Goal: Information Seeking & Learning: Check status

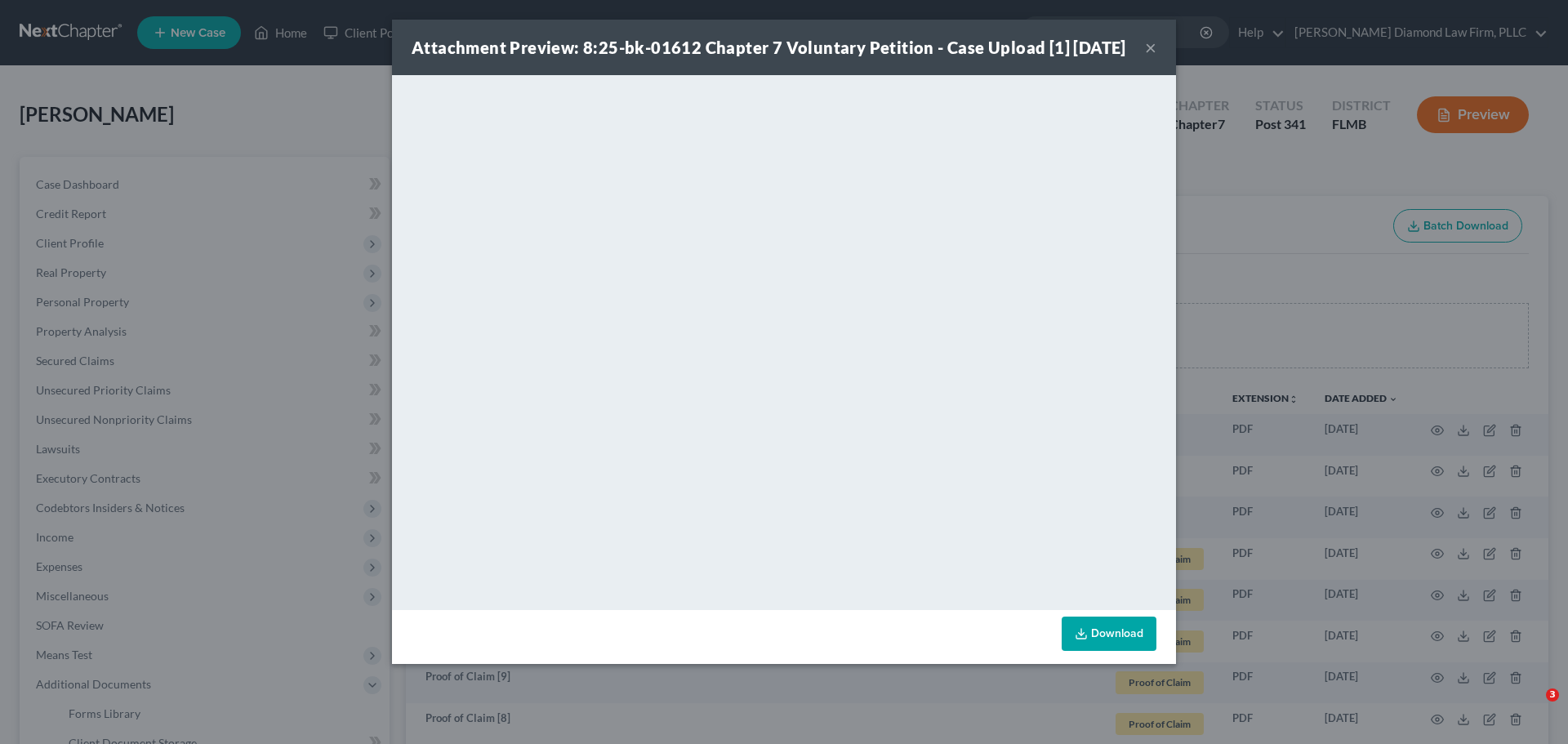
click at [1340, 122] on div "Attachment Preview: 8:25-bk-01612 Chapter 7 Voluntary Petition - Case Upload [1…" at bounding box center [784, 372] width 1568 height 744
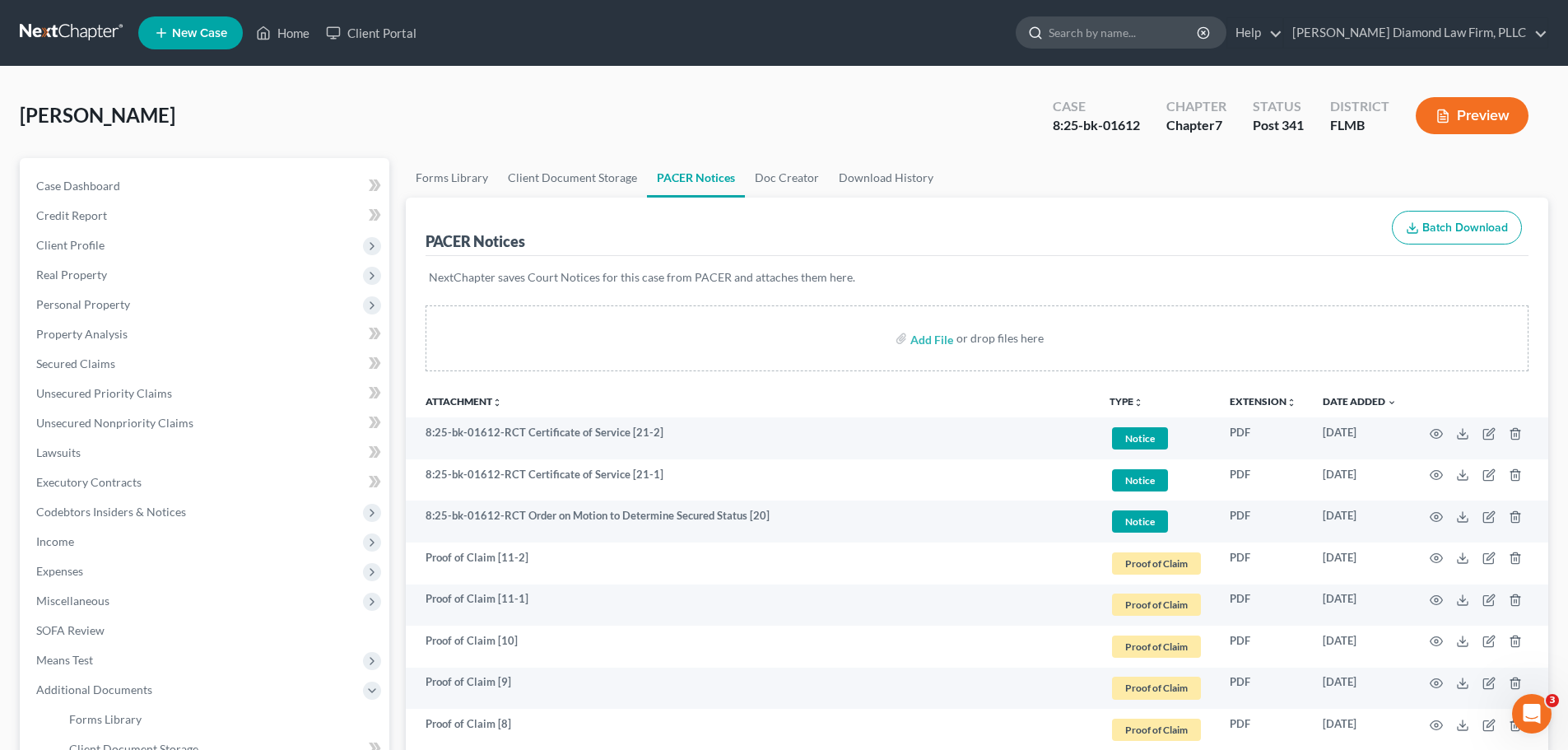
click at [1160, 30] on input "search" at bounding box center [1124, 32] width 151 height 30
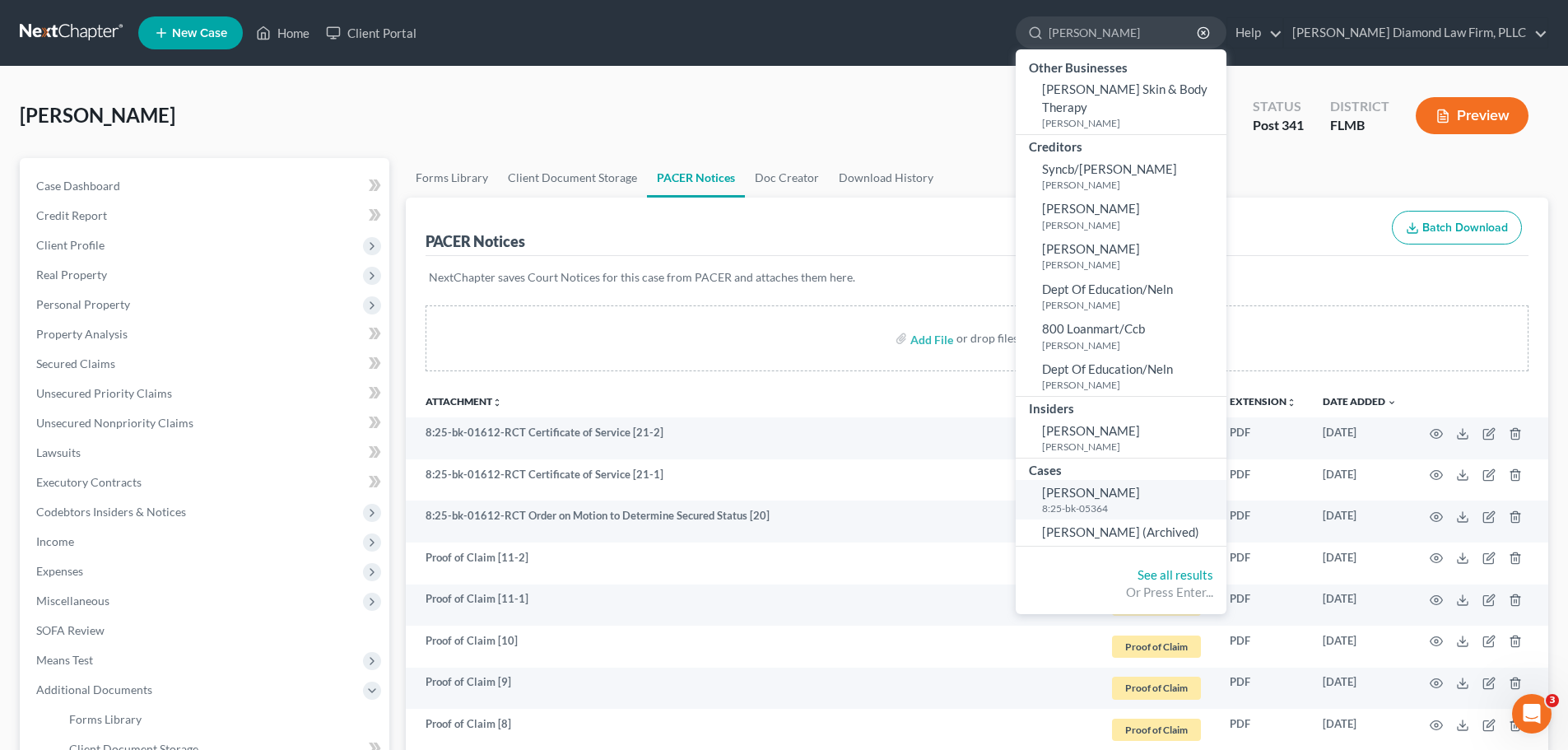
type input "[PERSON_NAME]"
click at [1172, 501] on small "8:25-bk-05364" at bounding box center [1132, 508] width 180 height 14
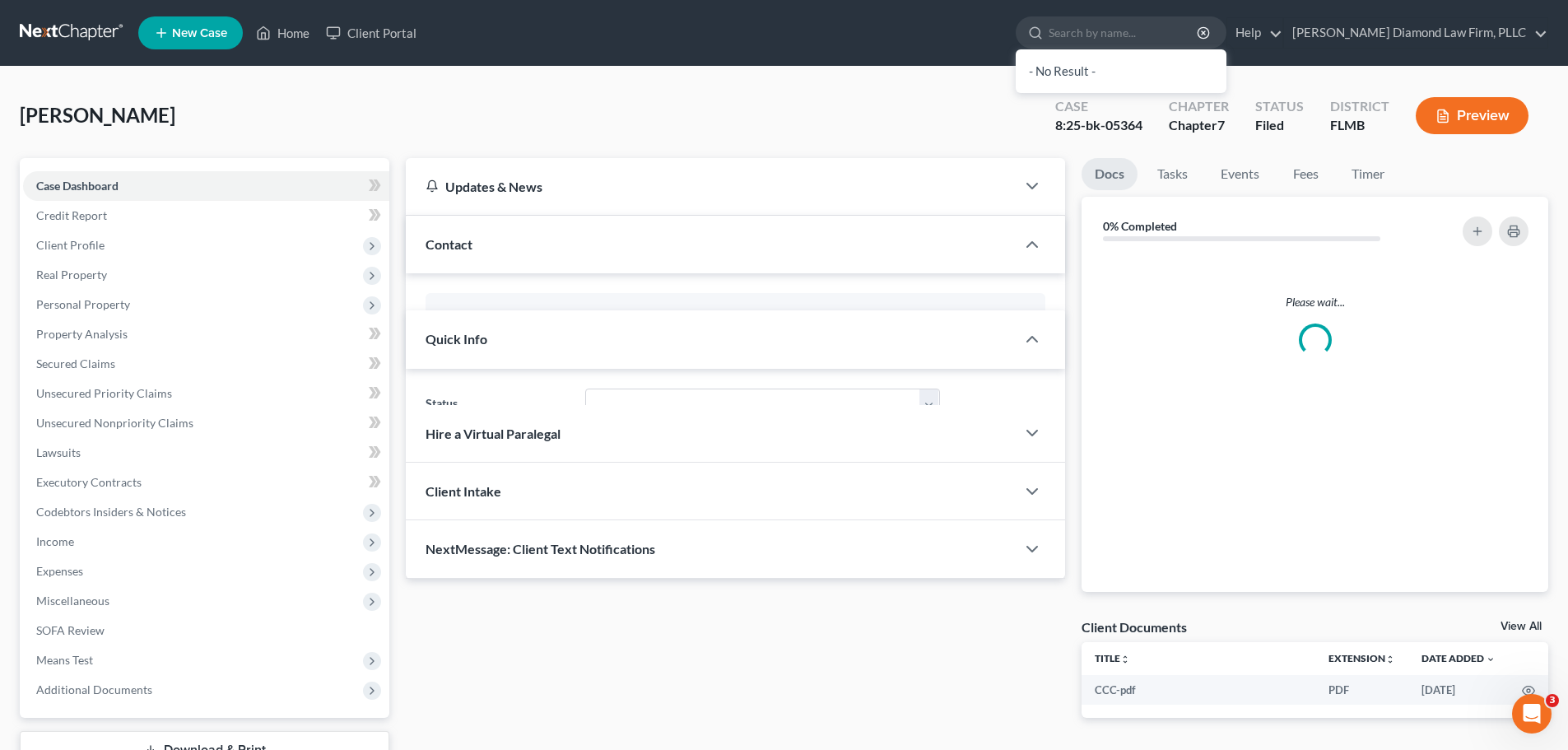
click at [1160, 479] on div "Please wait..." at bounding box center [1315, 423] width 467 height 338
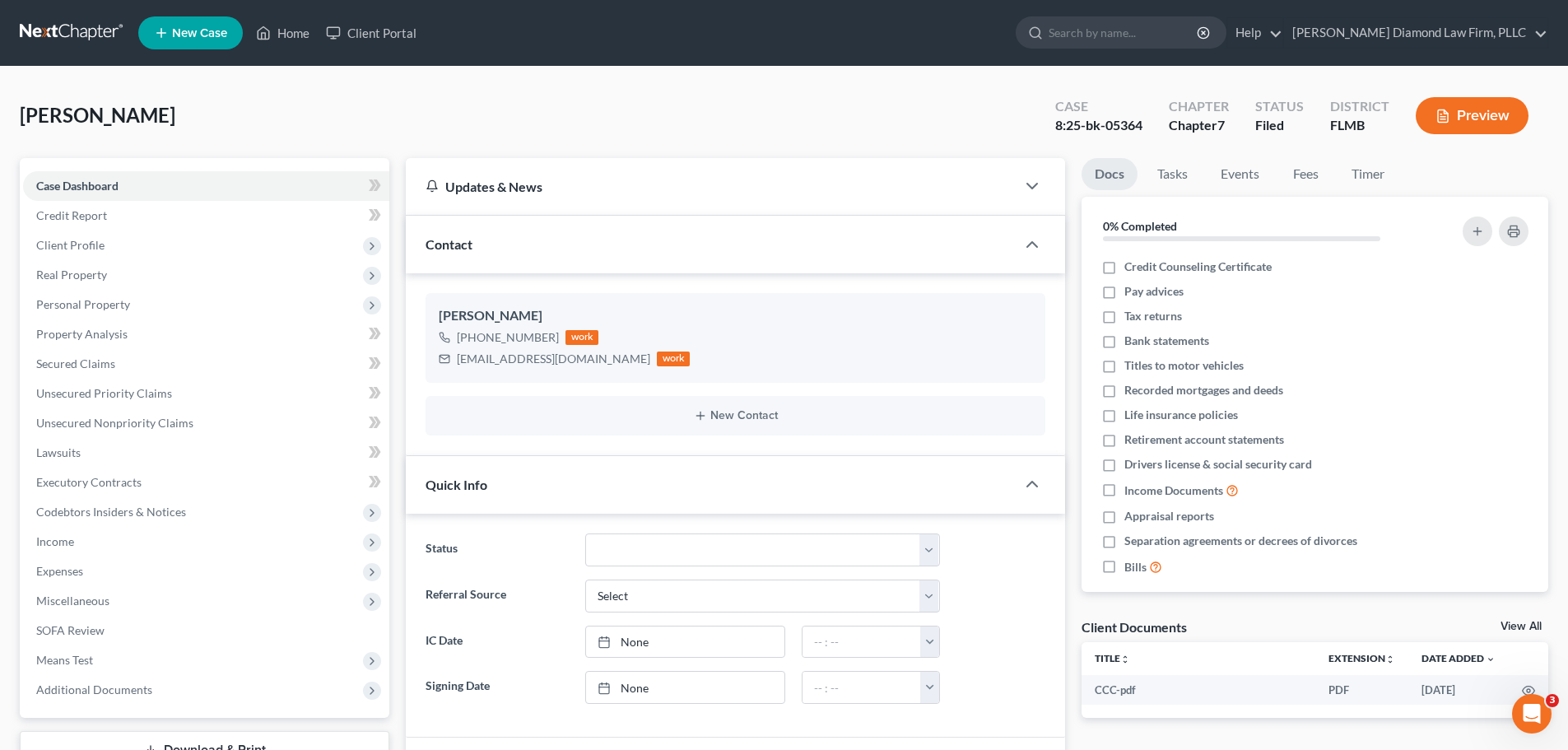
click at [1523, 630] on link "View All" at bounding box center [1521, 626] width 42 height 11
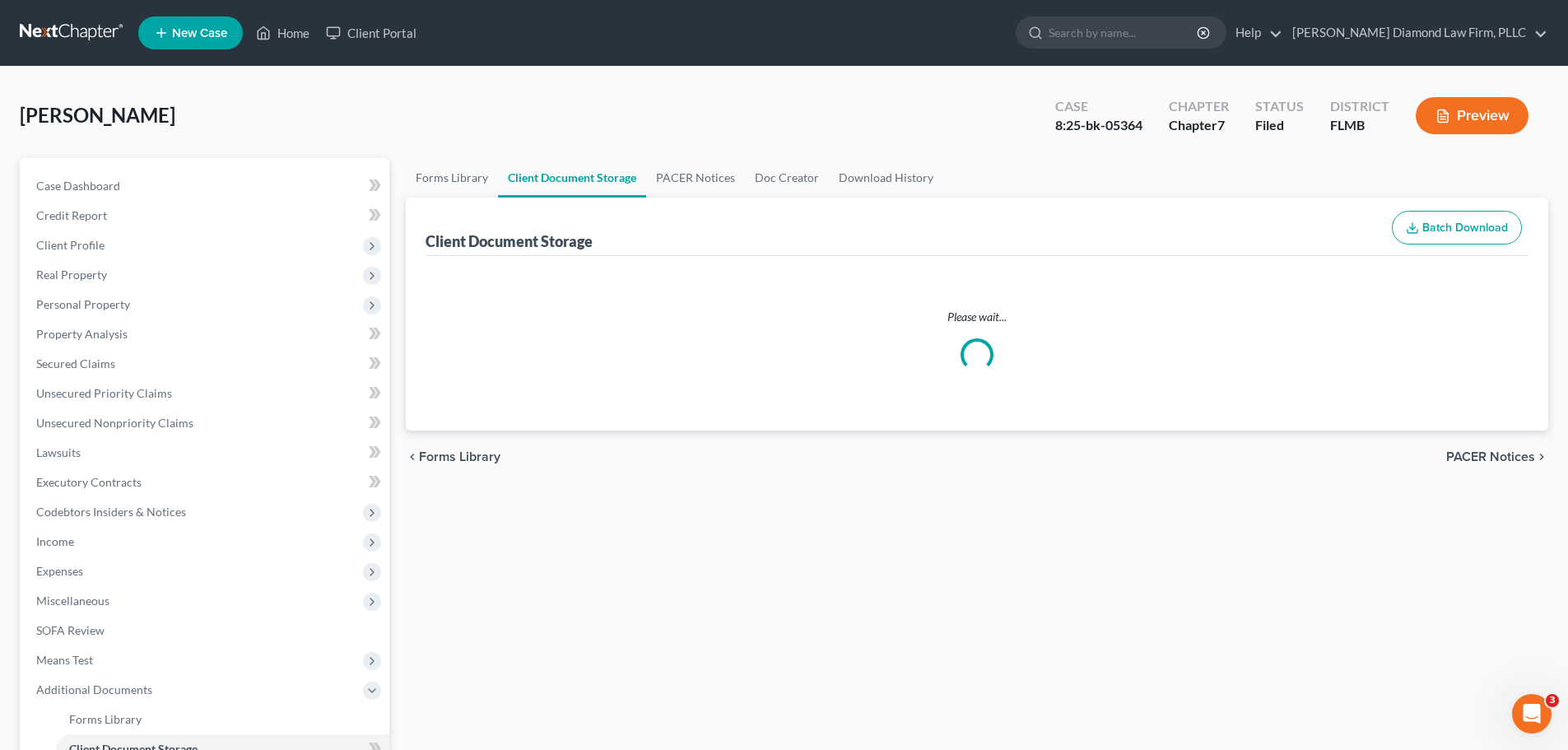
select select "9"
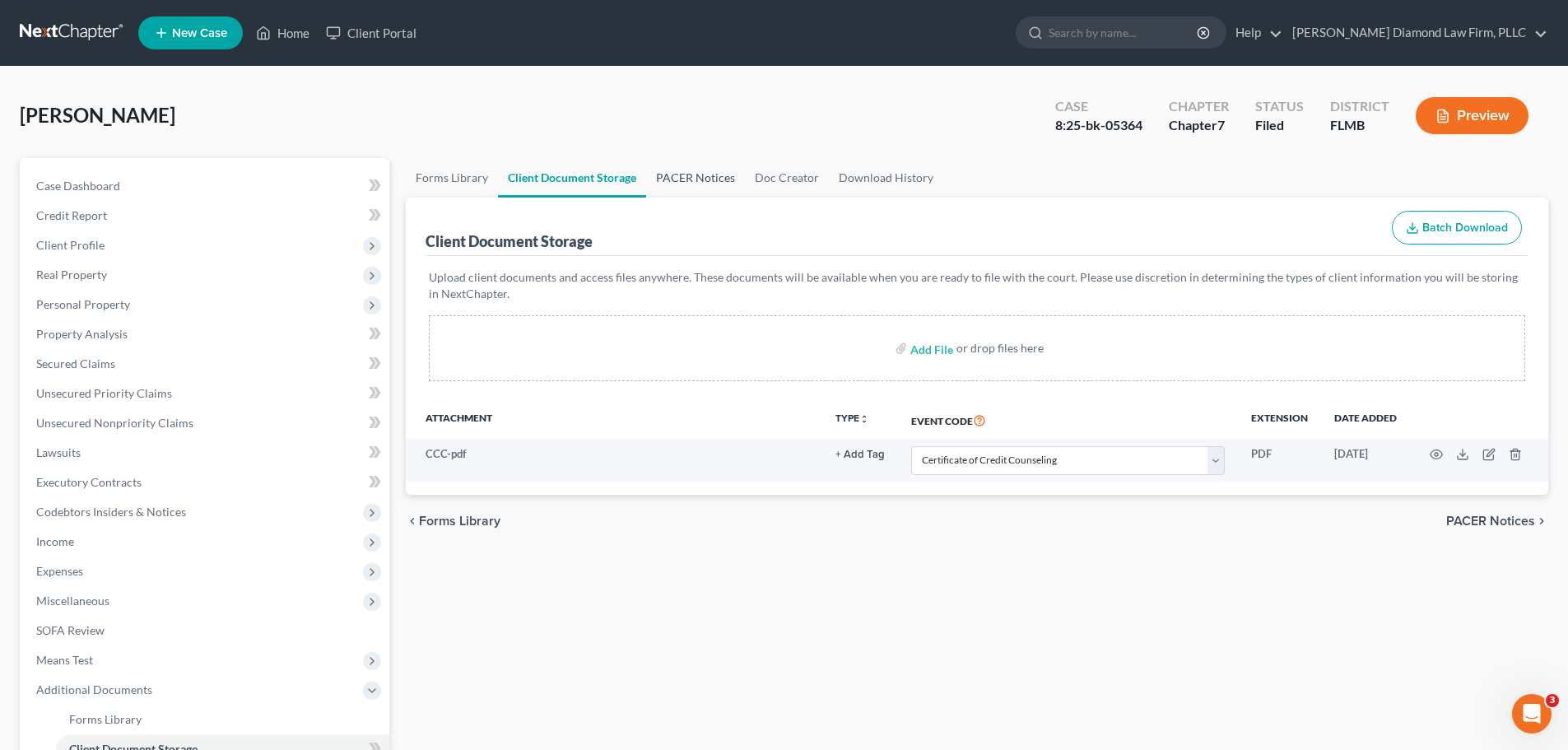
click at [687, 158] on link "PACER Notices" at bounding box center [696, 178] width 99 height 40
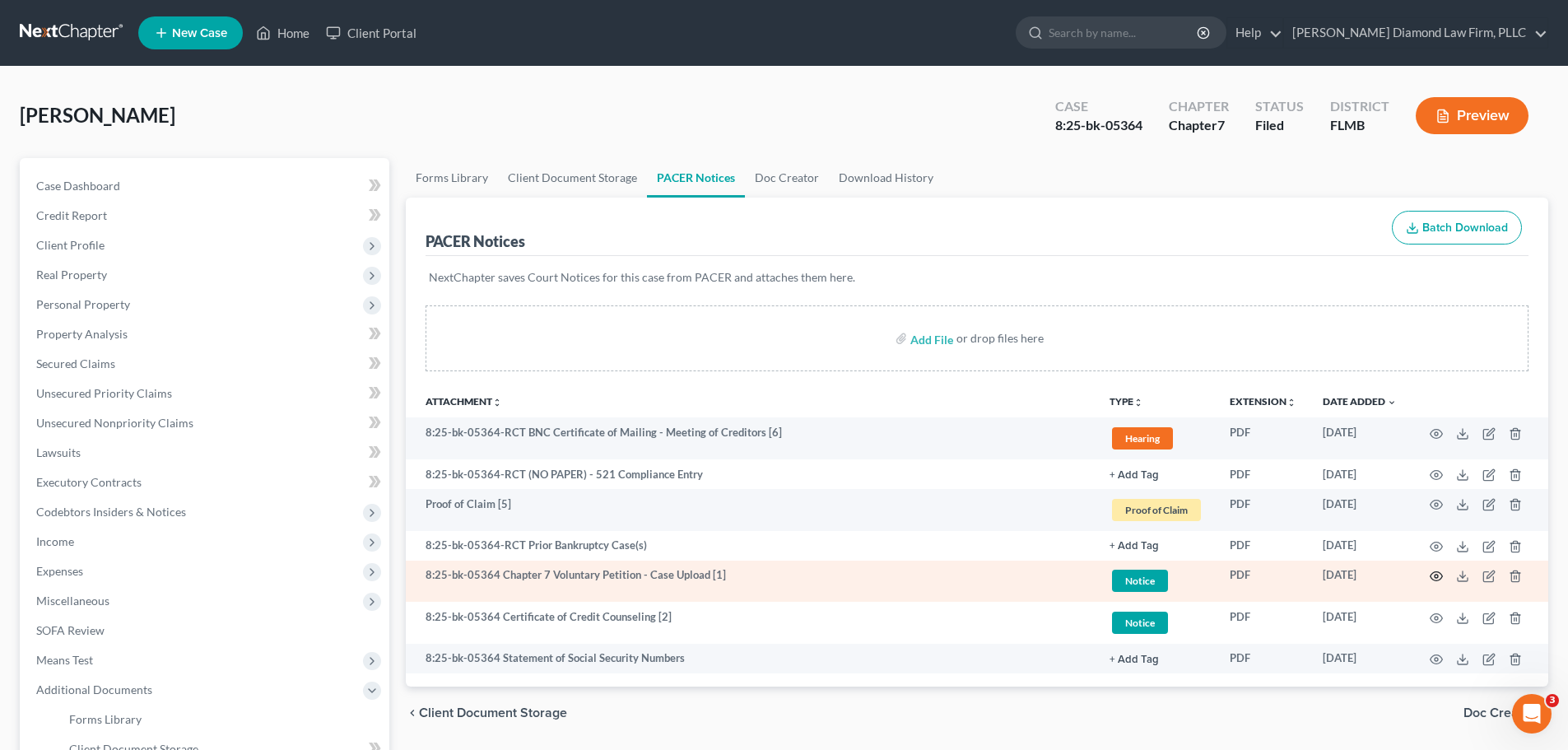
click at [1439, 575] on icon "button" at bounding box center [1436, 576] width 13 height 13
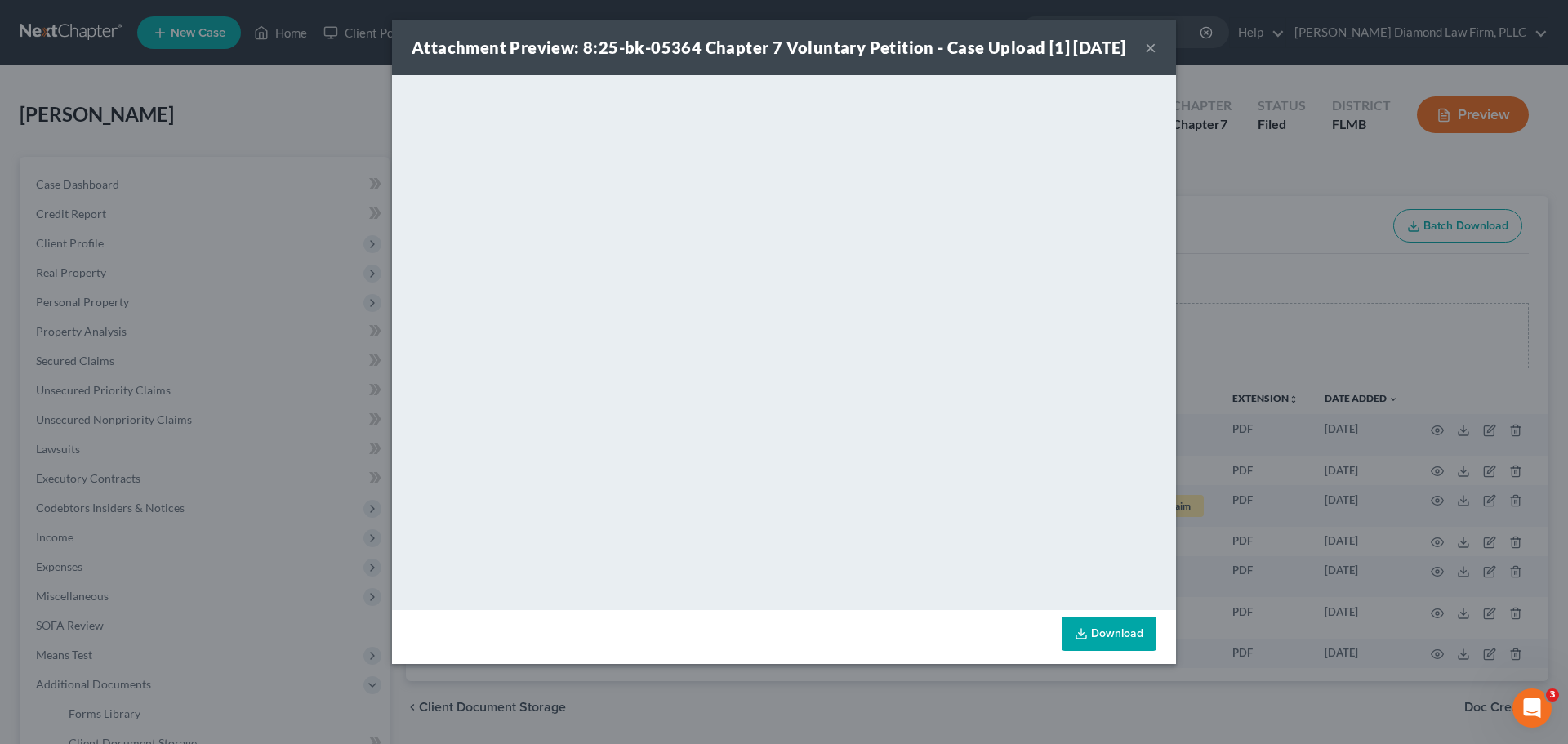
click at [1460, 179] on div "Attachment Preview: 8:25-bk-05364 Chapter 7 Voluntary Petition - Case Upload [1…" at bounding box center [784, 372] width 1568 height 744
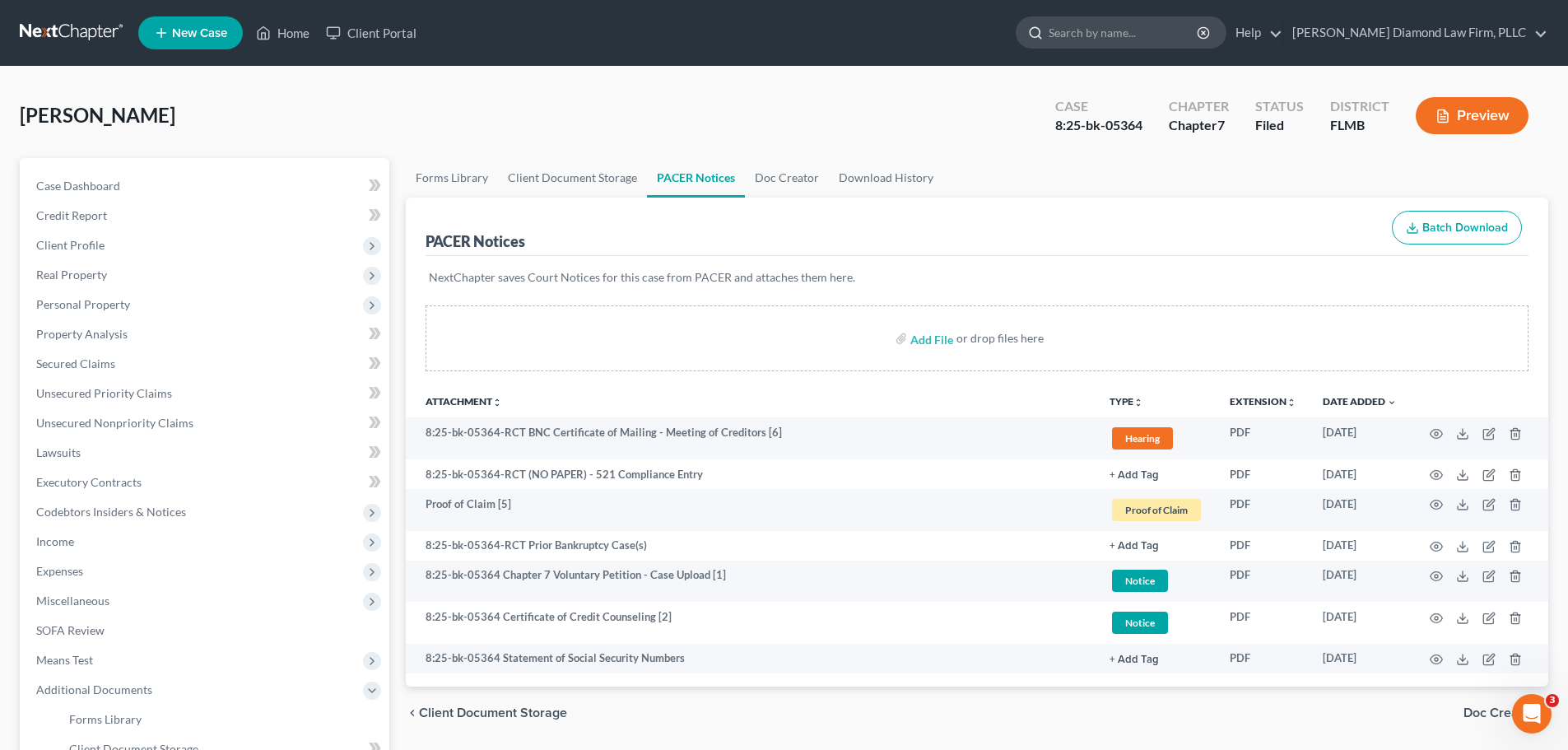
click at [1200, 42] on input "search" at bounding box center [1124, 32] width 151 height 30
type input "barnack"
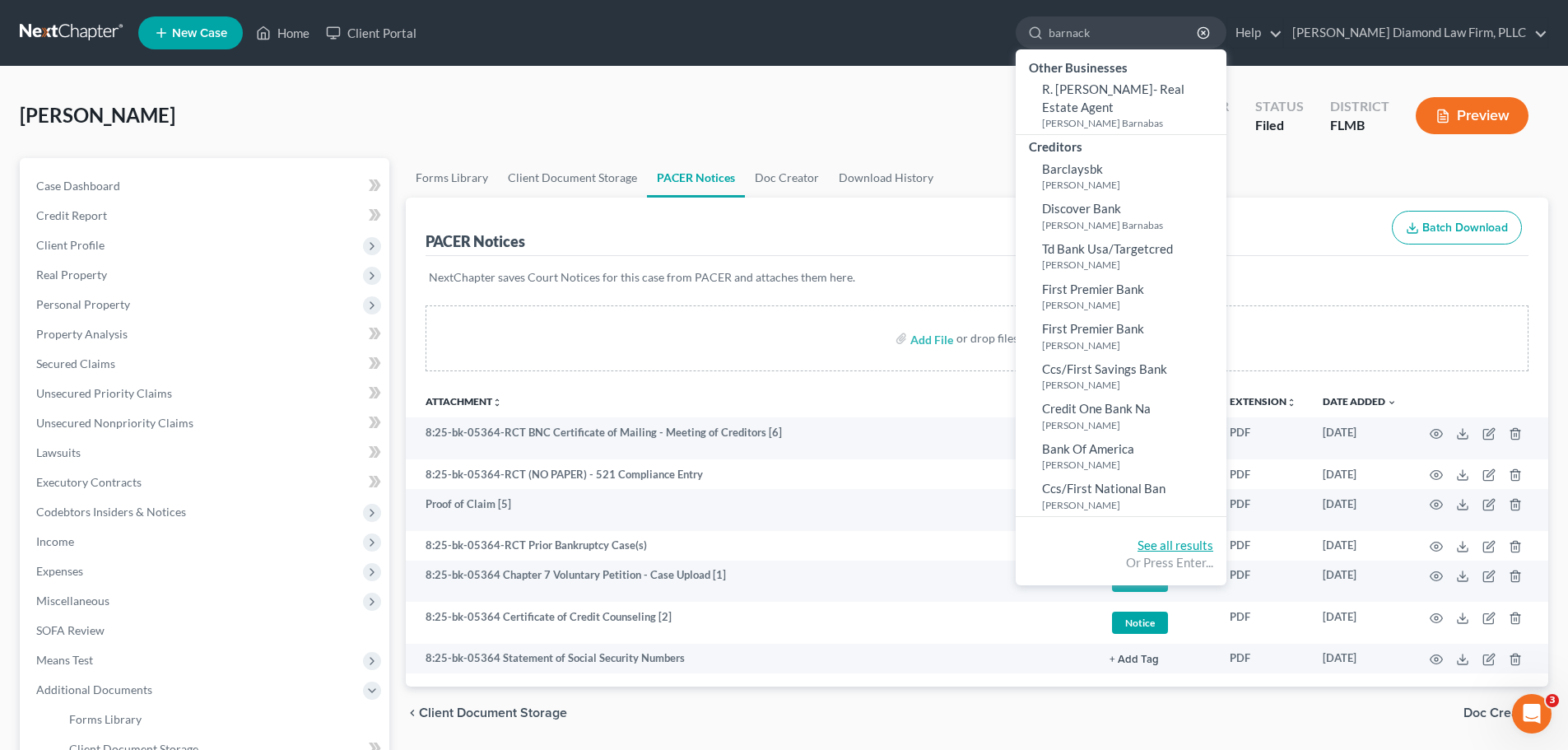
click at [1214, 546] on link "See all results" at bounding box center [1175, 545] width 75 height 15
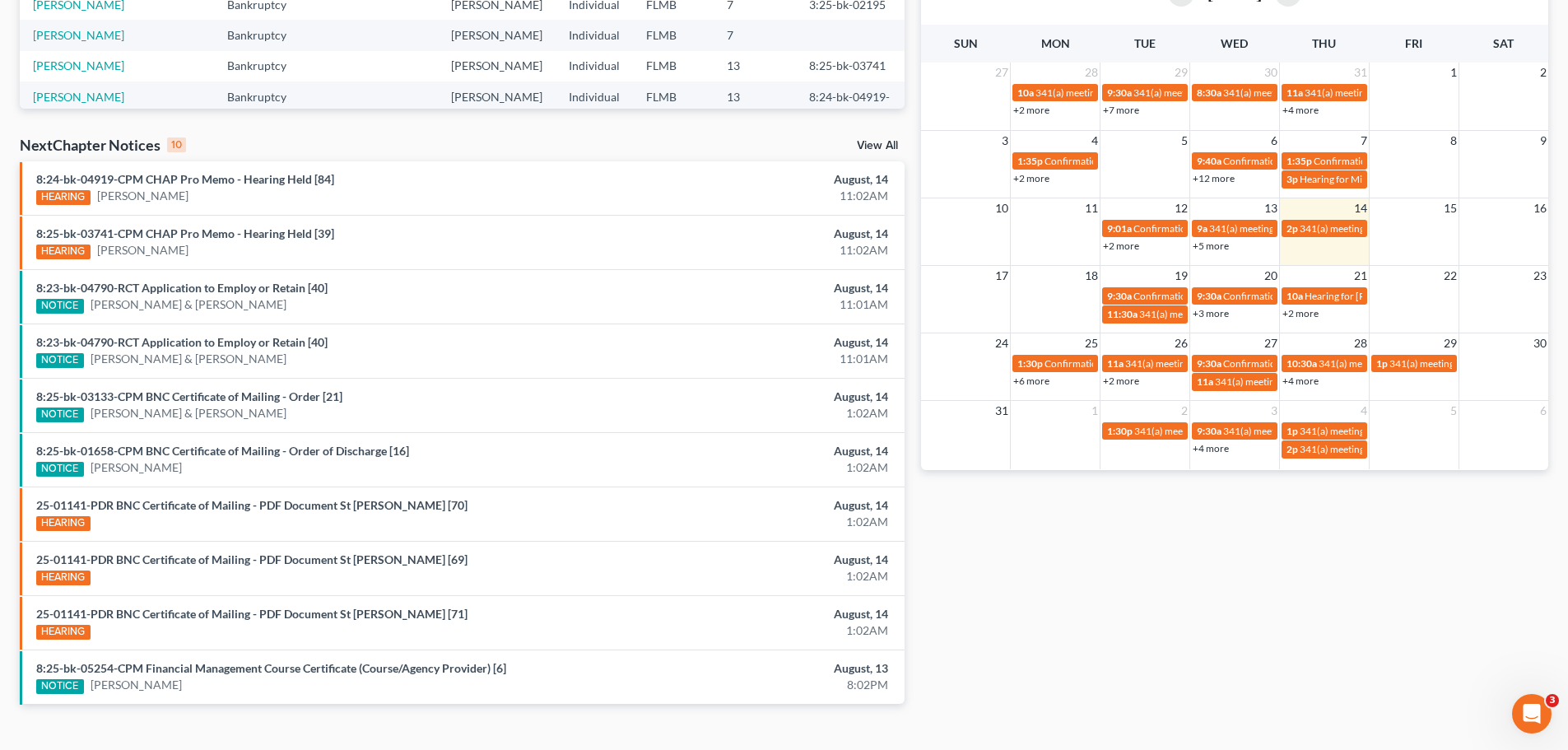
scroll to position [352, 0]
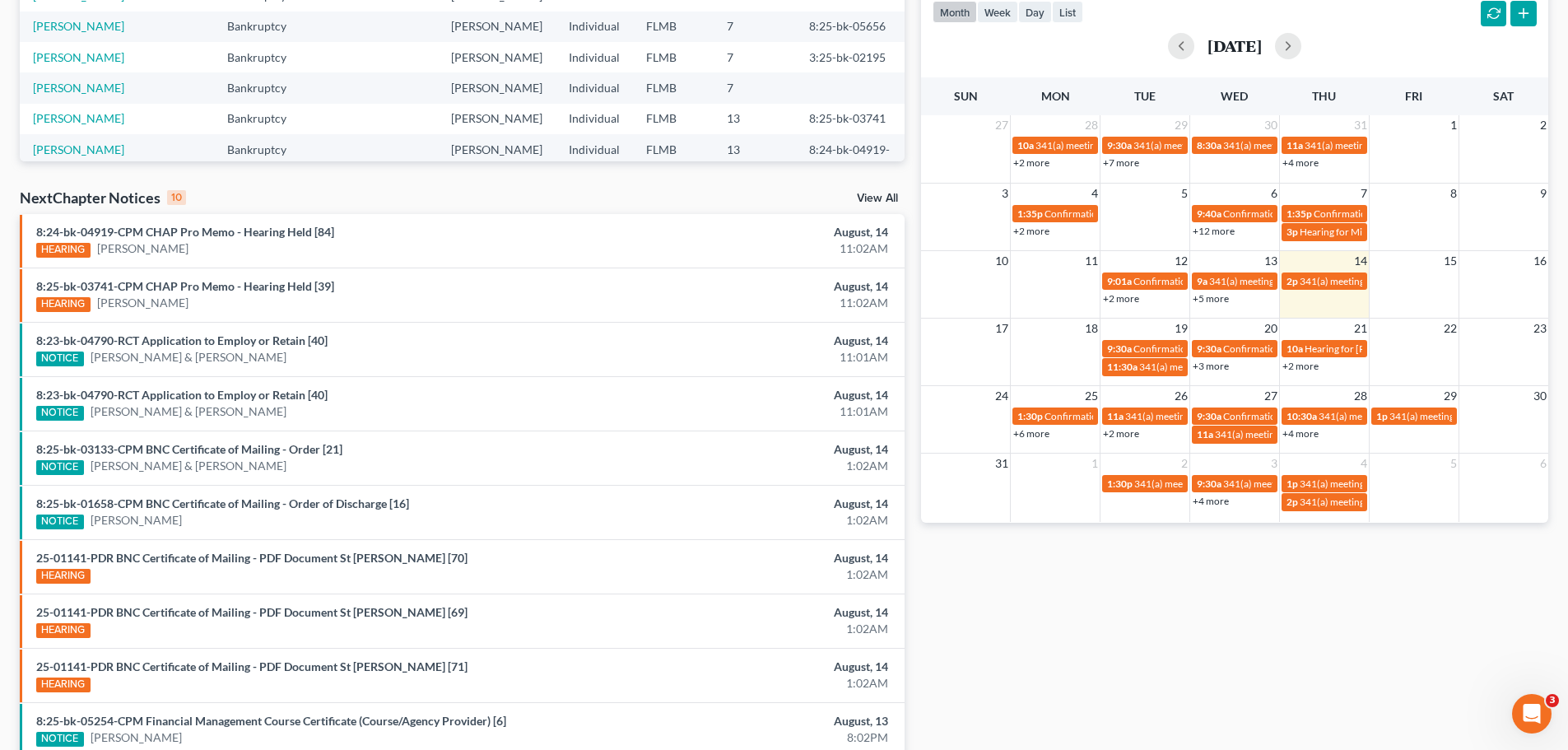
click at [877, 195] on link "View All" at bounding box center [878, 197] width 42 height 11
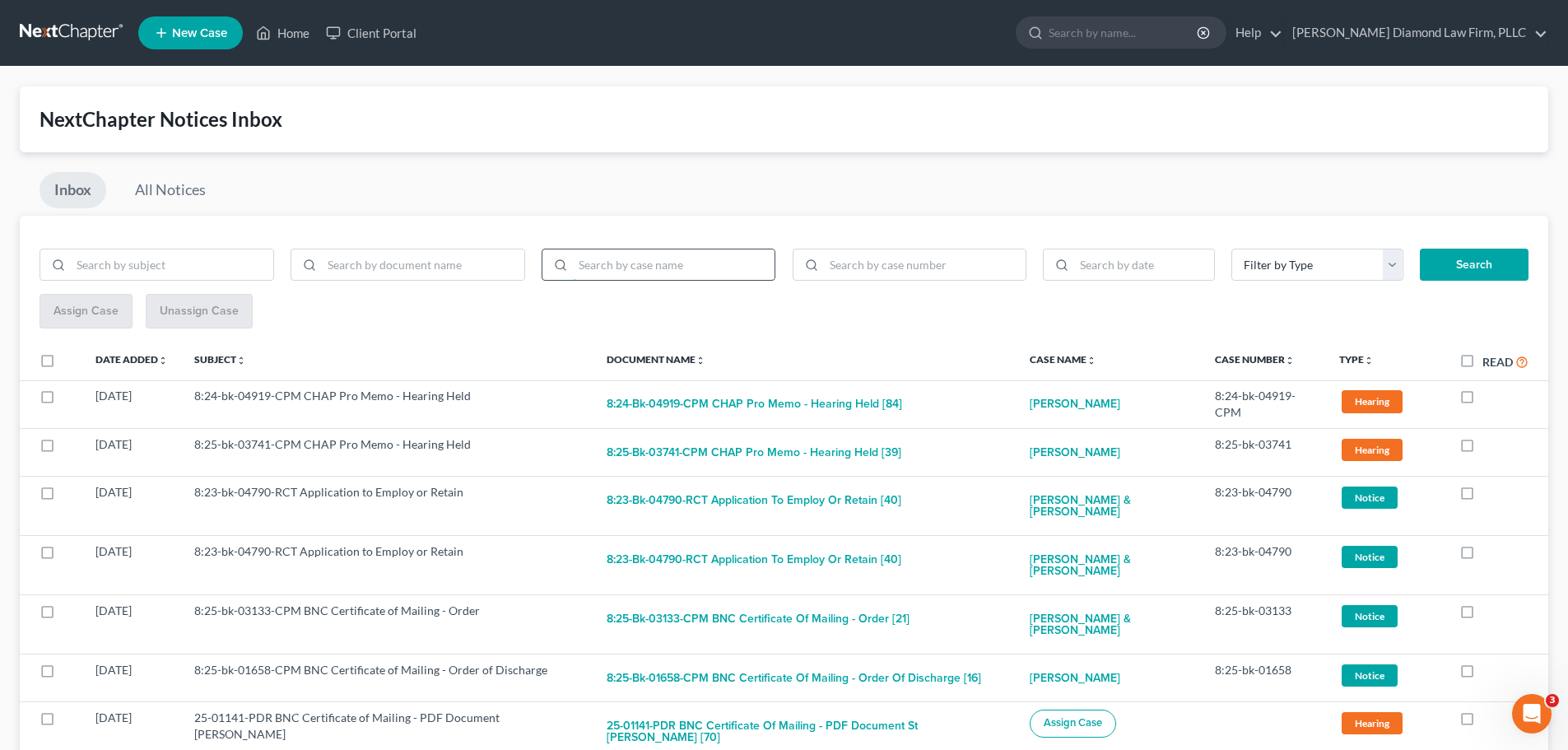
click at [615, 268] on input "search" at bounding box center [674, 265] width 203 height 31
type input "v"
type input "barnak"
click at [1420, 249] on button "Search" at bounding box center [1474, 265] width 108 height 33
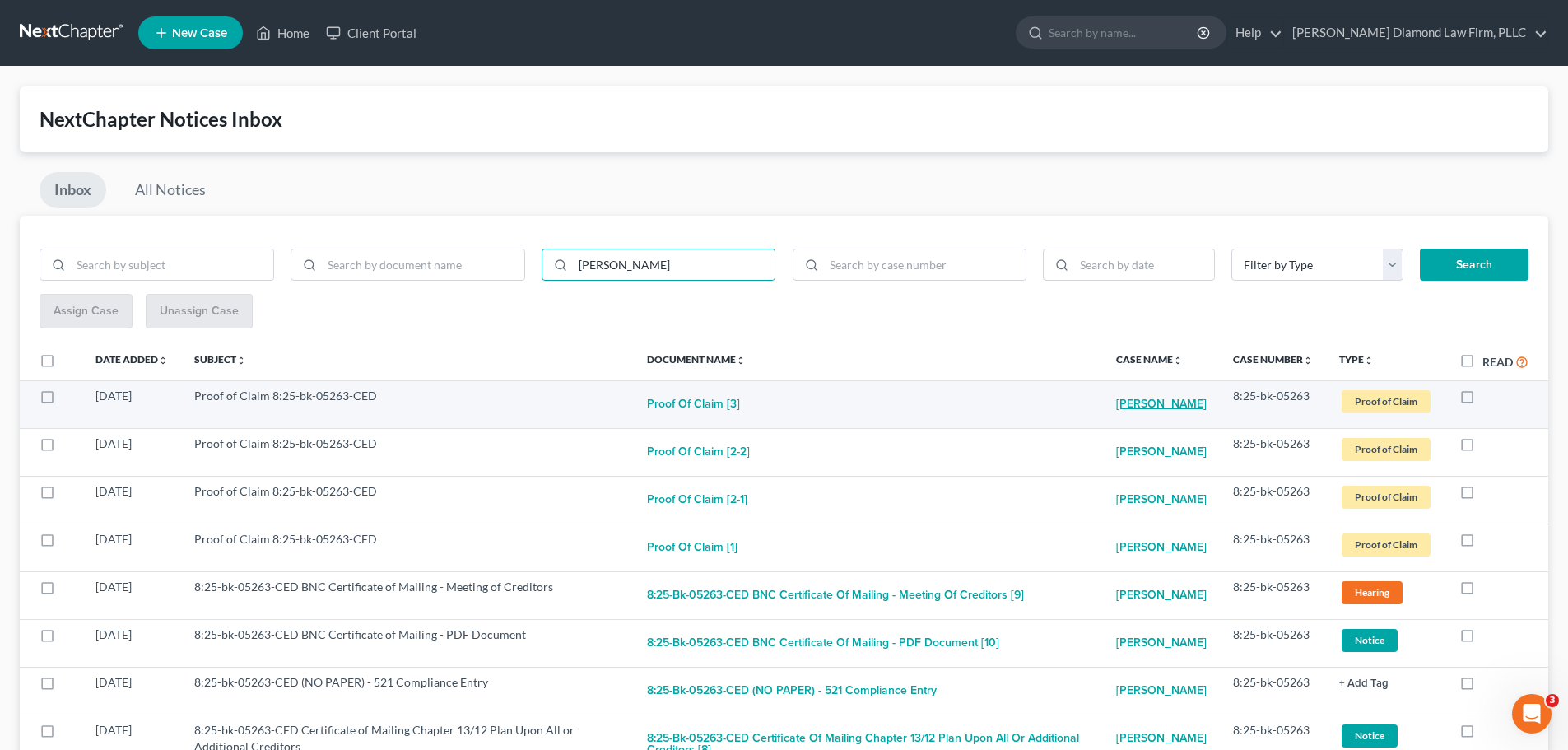
click at [1132, 407] on link "Pamela Barnak" at bounding box center [1162, 404] width 91 height 33
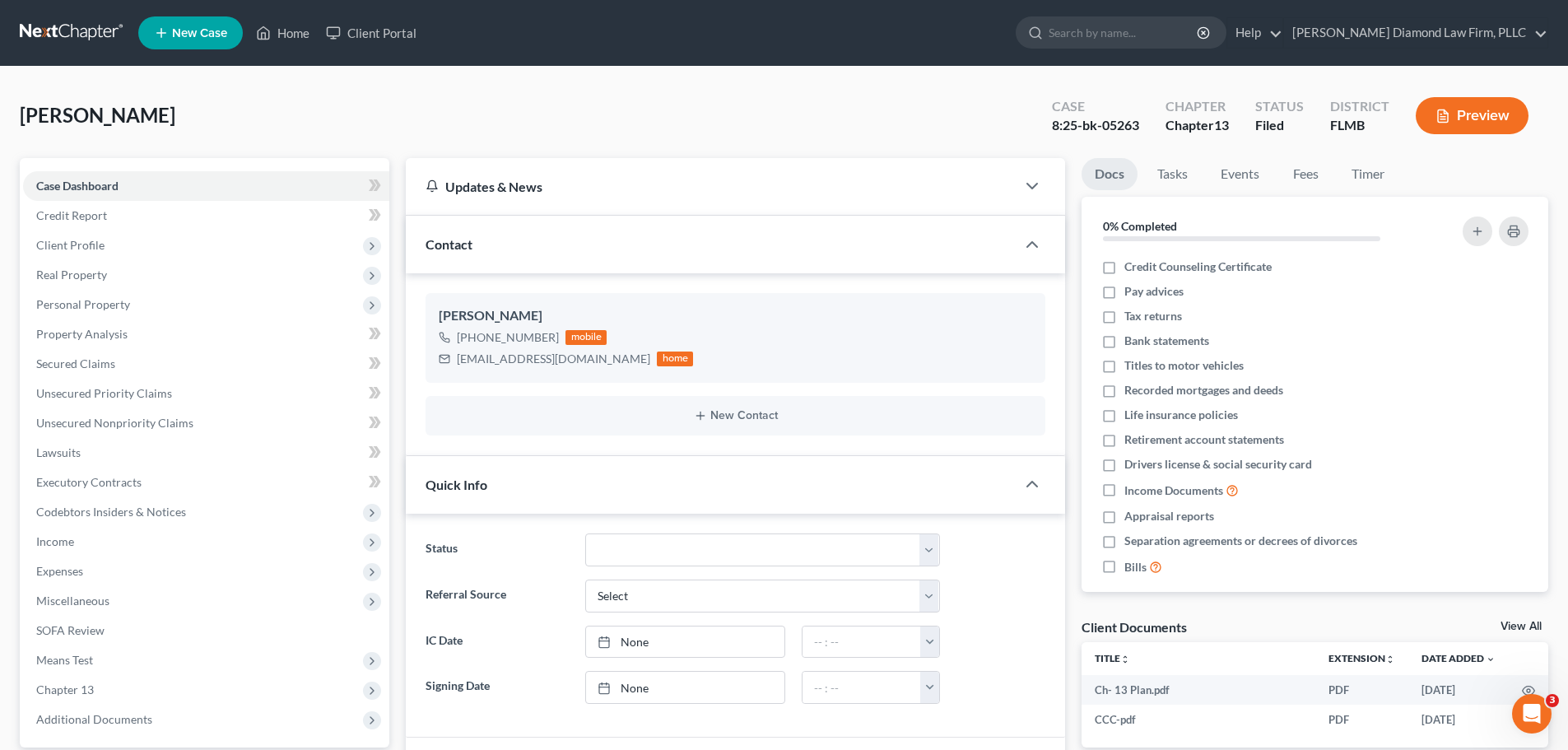
click at [1522, 633] on div "View All" at bounding box center [1524, 628] width 48 height 15
click at [1517, 618] on div "Client Documents View All" at bounding box center [1315, 630] width 467 height 24
drag, startPoint x: 1520, startPoint y: 611, endPoint x: 1523, endPoint y: 625, distance: 14.3
click at [1521, 612] on div "Docs Tasks Events Fees Timer 0% Completed Nothing here yet! Credit Counseling C…" at bounding box center [1315, 563] width 483 height 811
click at [1519, 626] on link "View All" at bounding box center [1521, 626] width 42 height 11
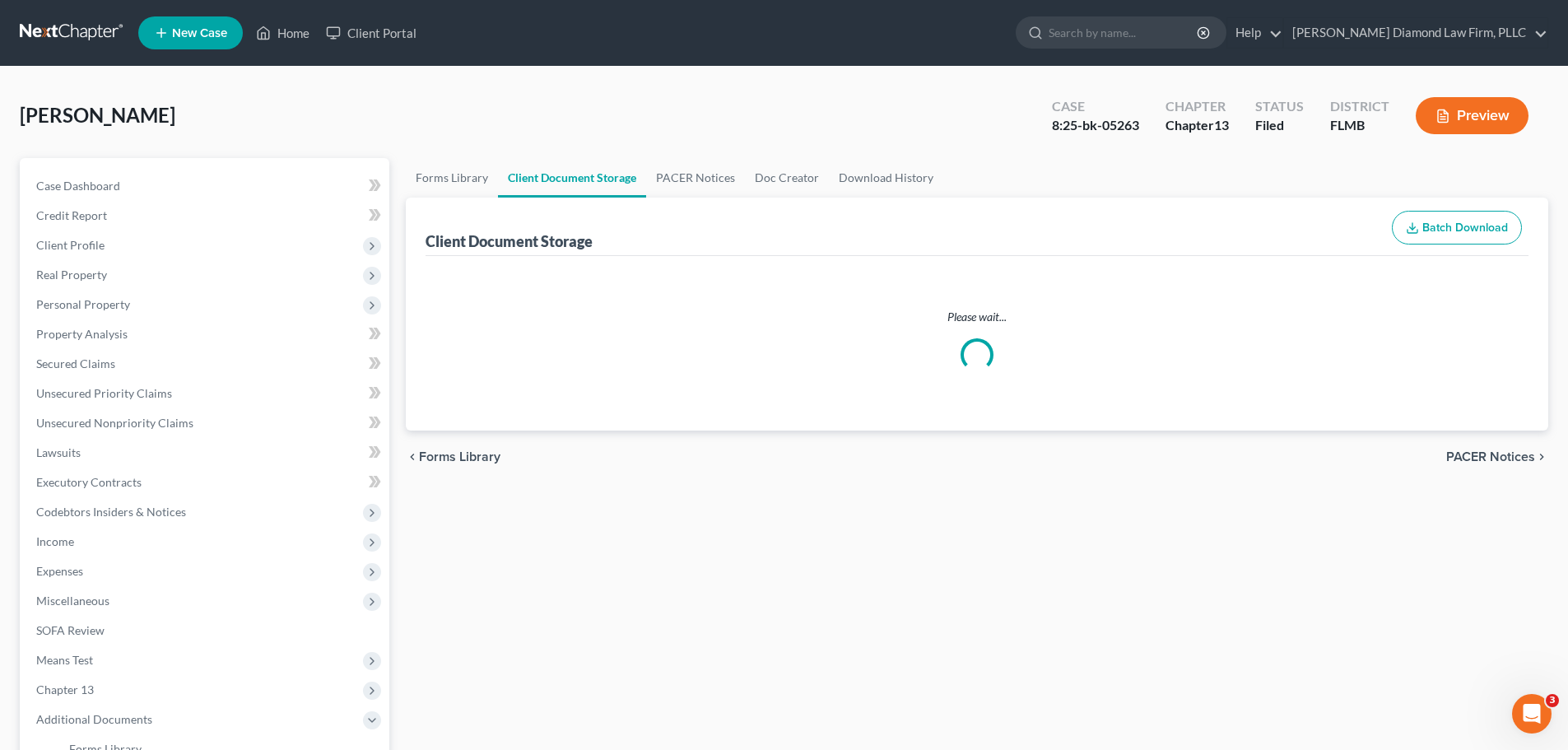
select select "9"
select select "12"
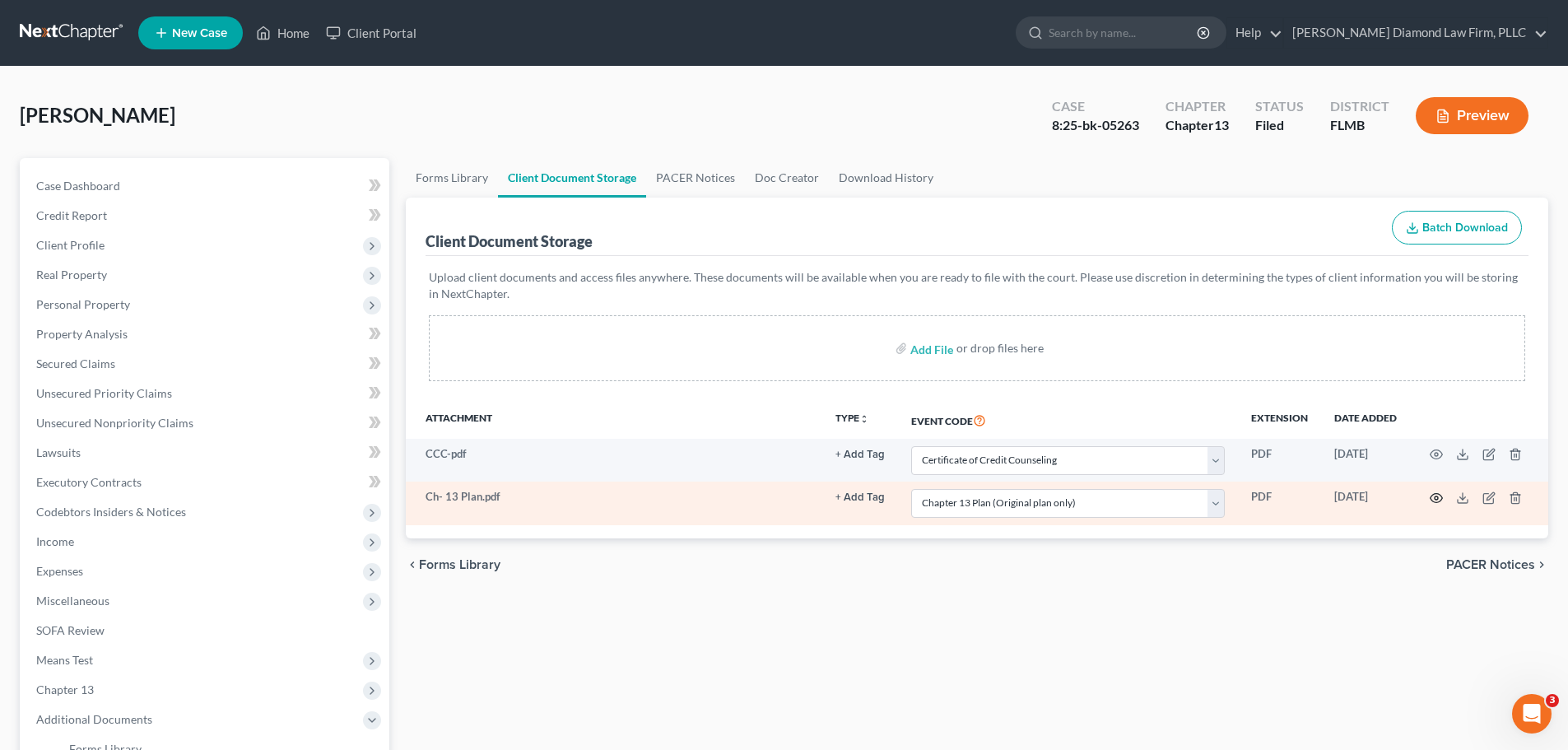
click at [1430, 504] on icon "button" at bounding box center [1436, 497] width 13 height 13
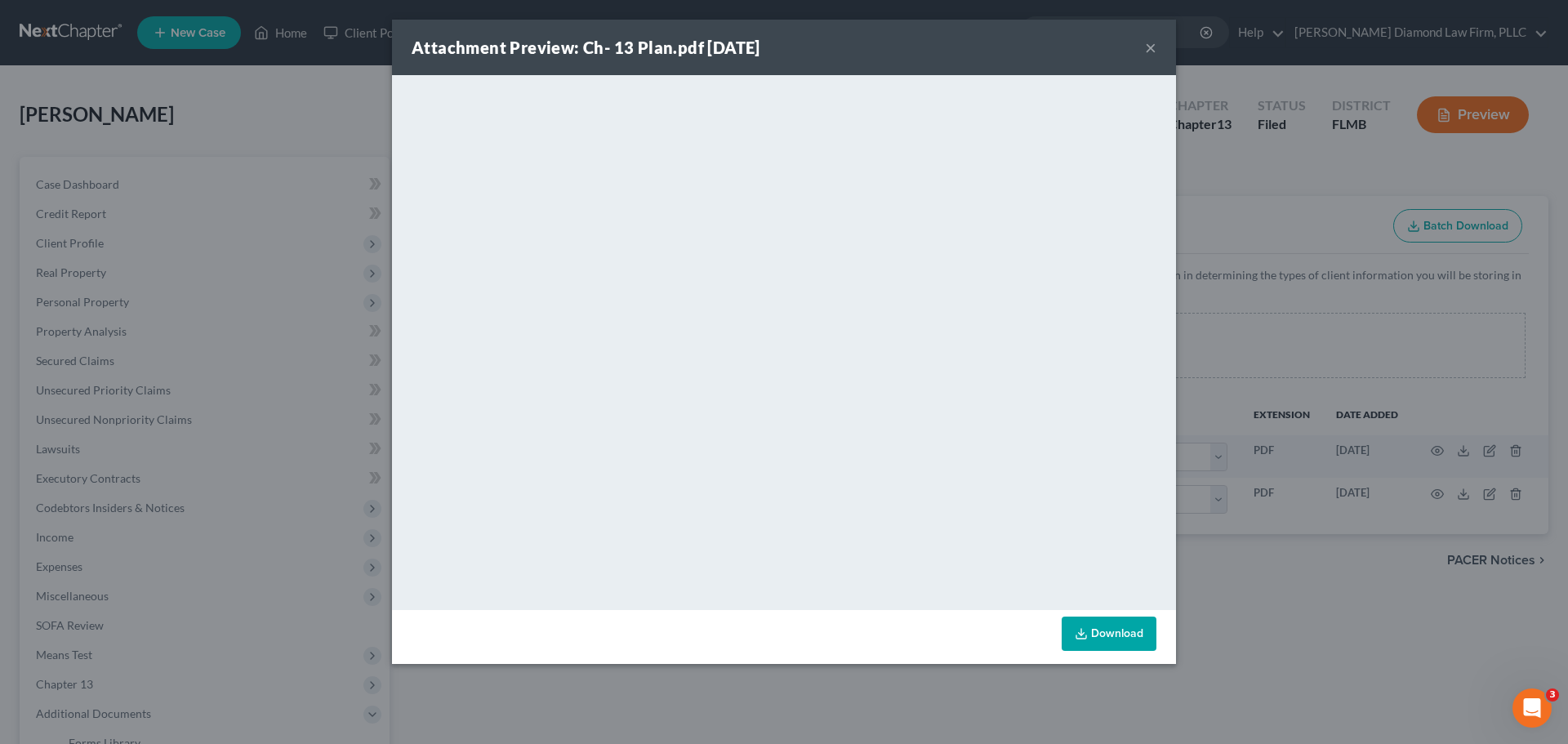
click at [1143, 49] on div "Attachment Preview: Ch- 13 Plan.pdf 07/30/2025 ×" at bounding box center [784, 47] width 784 height 56
click at [1155, 54] on button "×" at bounding box center [1150, 47] width 11 height 20
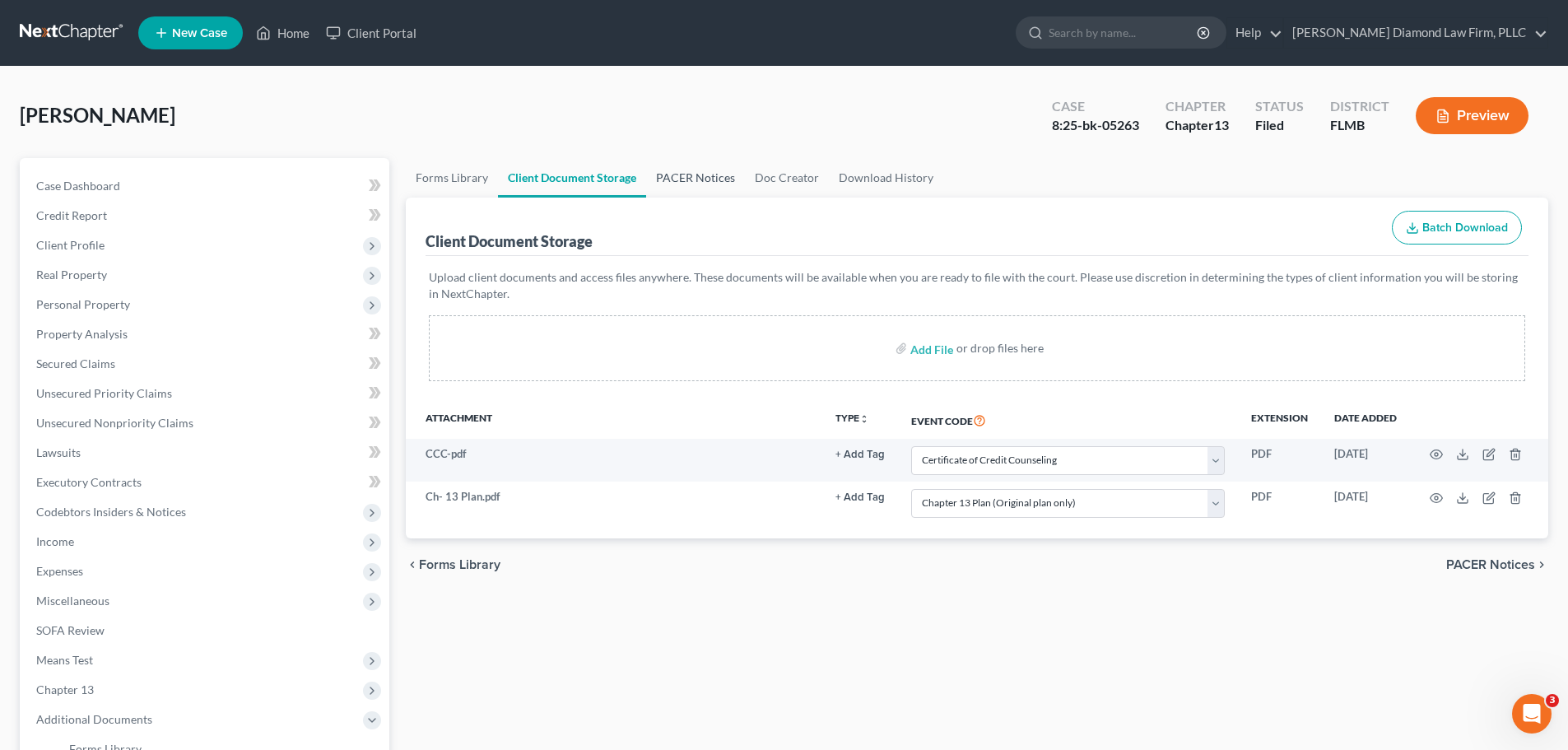
click at [663, 178] on link "PACER Notices" at bounding box center [696, 178] width 99 height 40
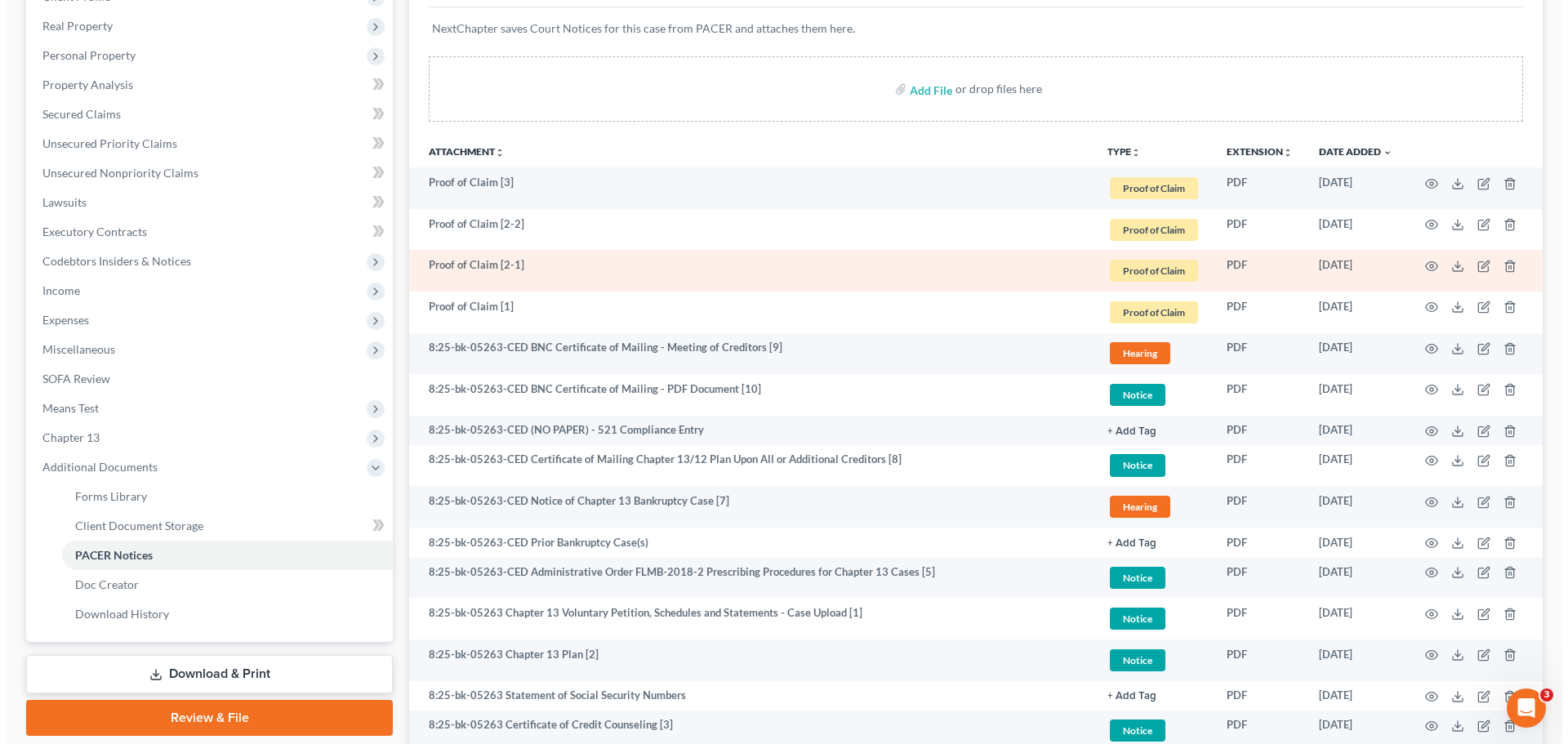
scroll to position [381, 0]
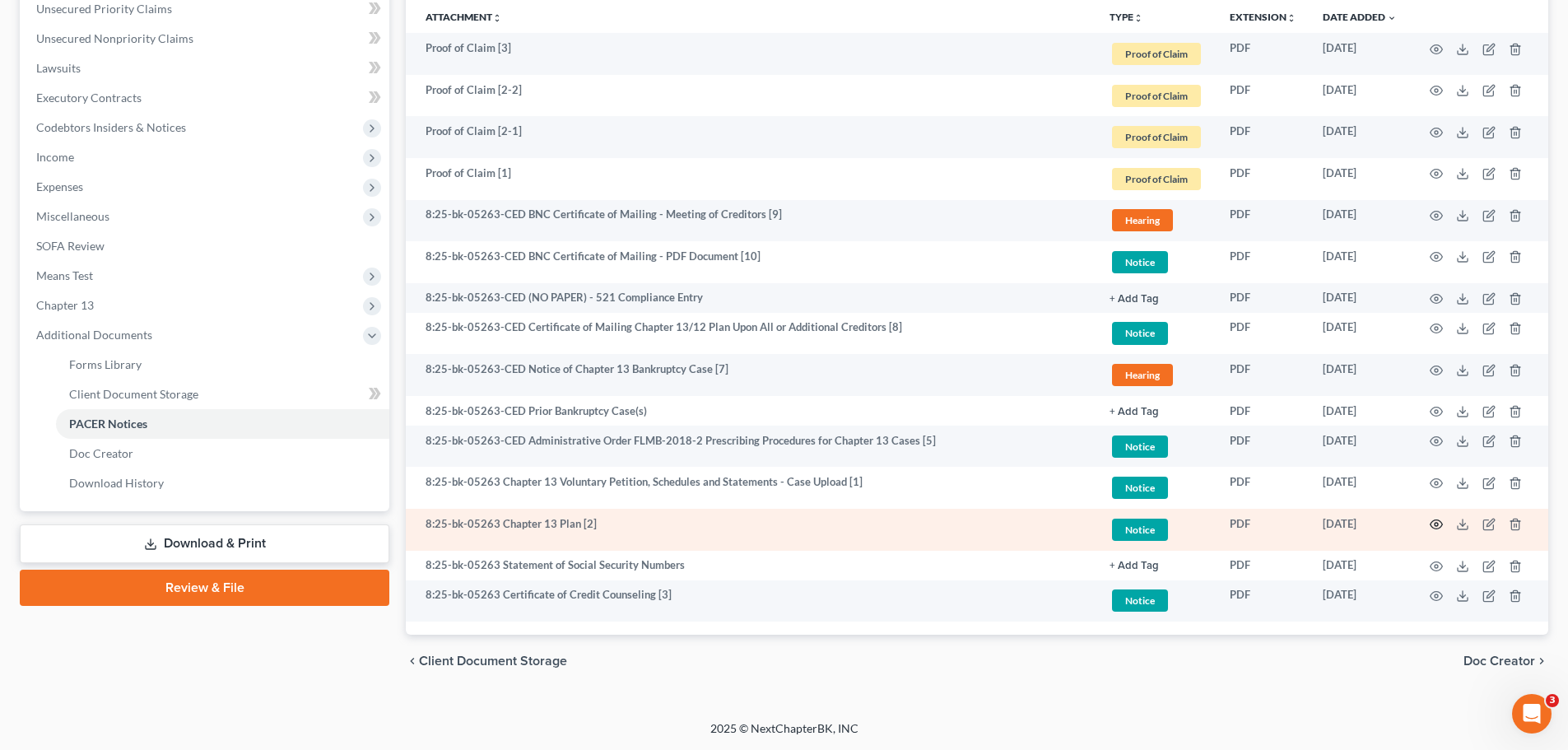
click at [1440, 526] on icon "button" at bounding box center [1436, 524] width 13 height 13
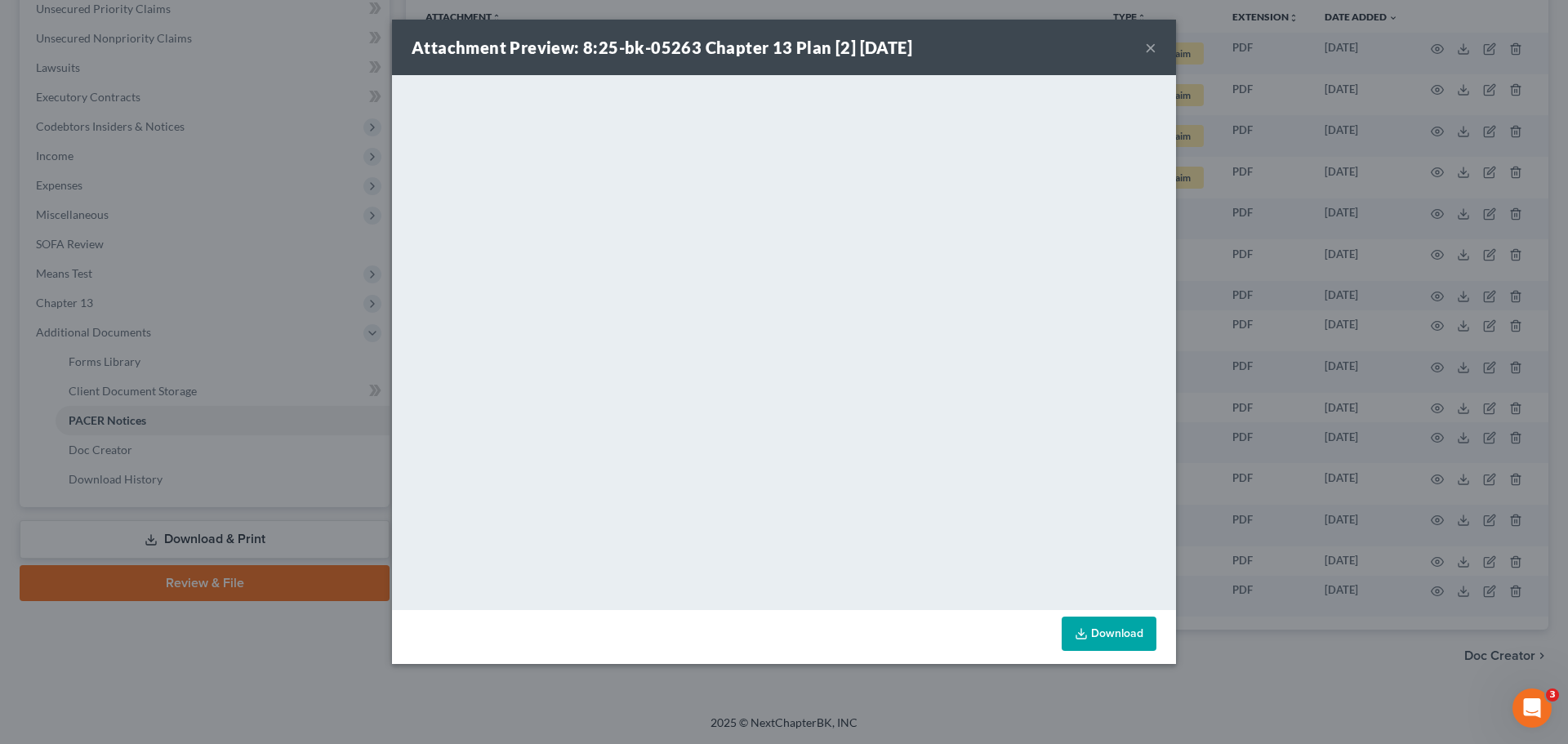
click at [1328, 251] on div "Attachment Preview: 8:25-bk-05263 Chapter 13 Plan [2] 07/30/2025 × <object ng-a…" at bounding box center [784, 372] width 1568 height 744
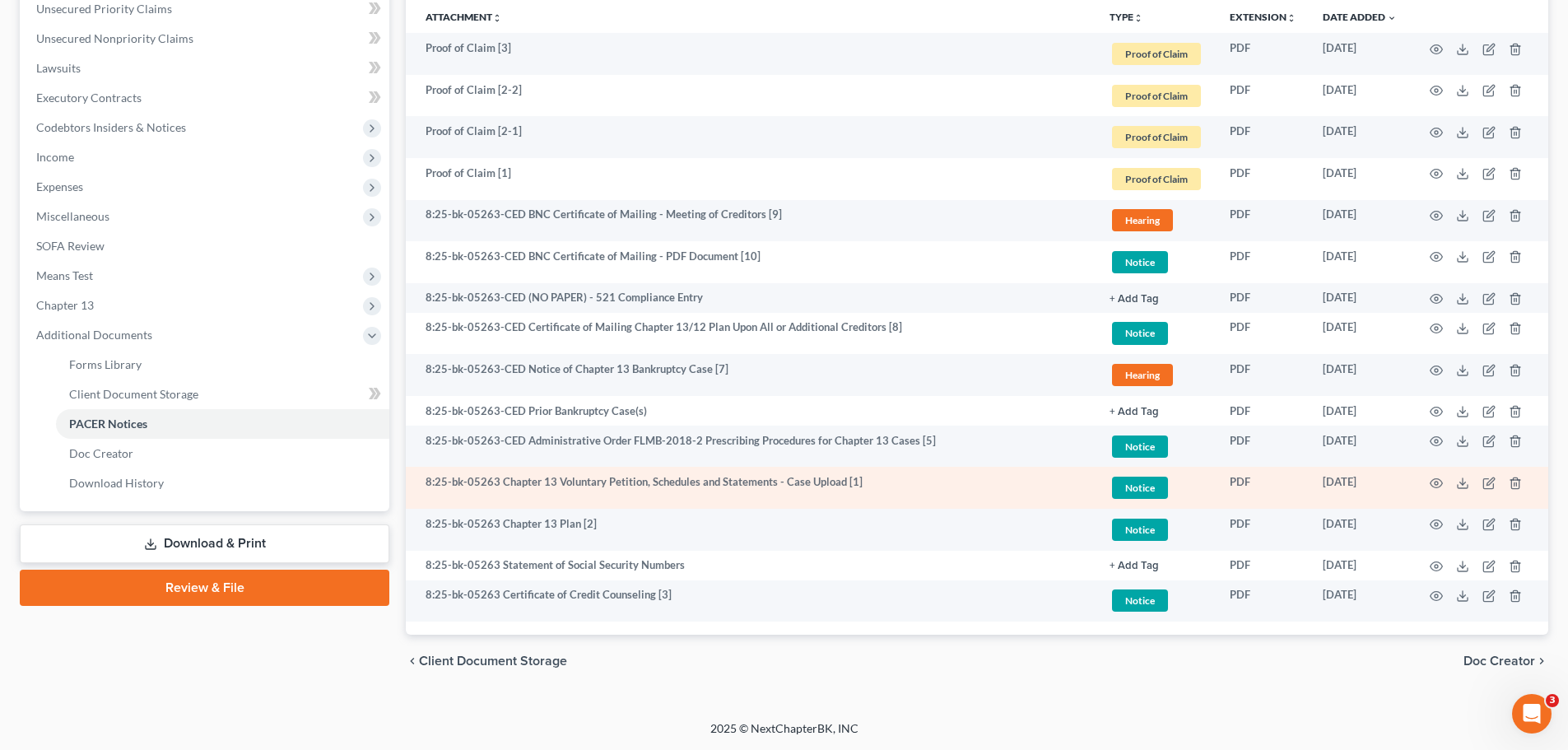
click at [1440, 489] on td at bounding box center [1480, 488] width 139 height 42
click at [1435, 476] on icon "button" at bounding box center [1436, 482] width 13 height 13
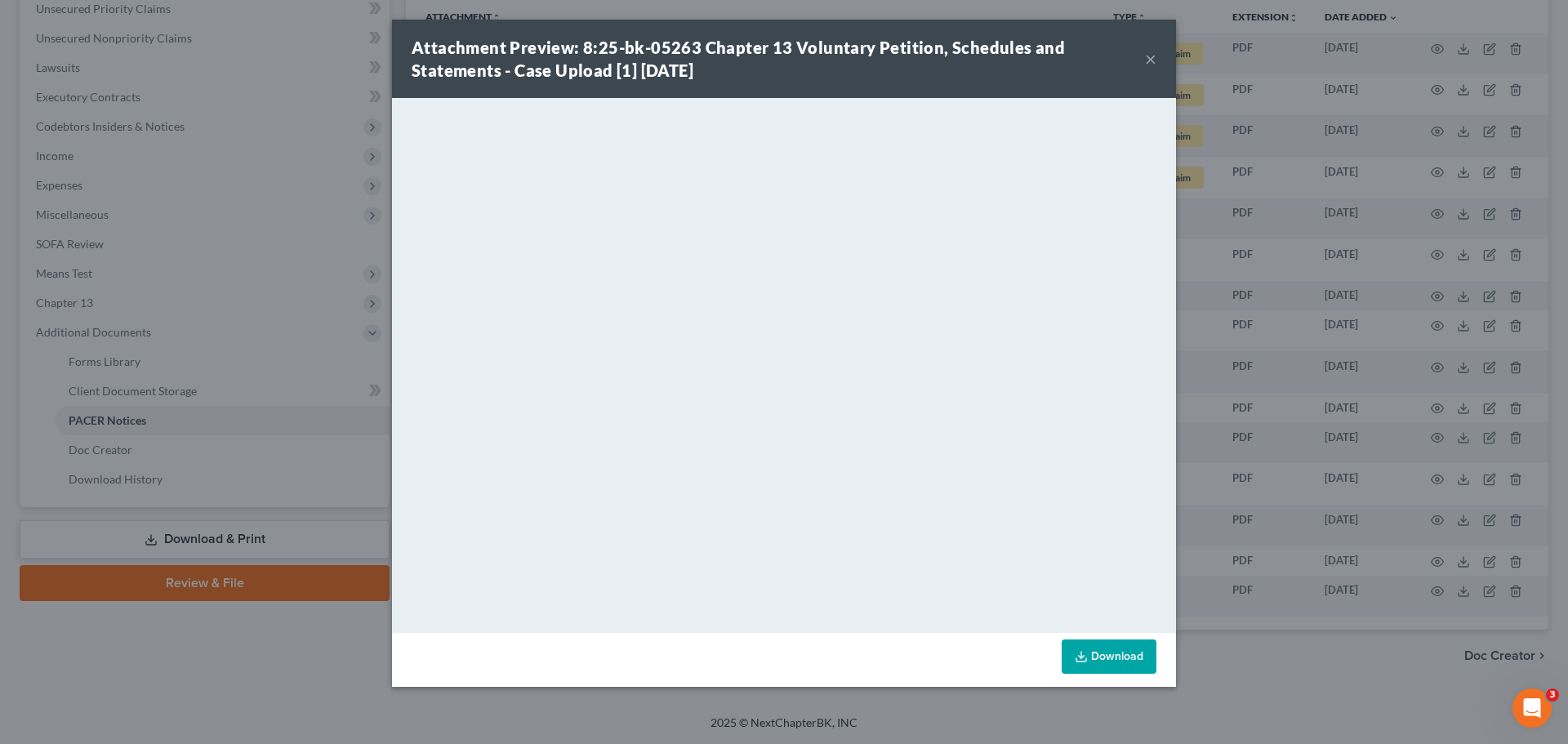
click at [1418, 147] on div "Attachment Preview: 8:25-bk-05263 Chapter 13 Voluntary Petition, Schedules and …" at bounding box center [784, 372] width 1568 height 744
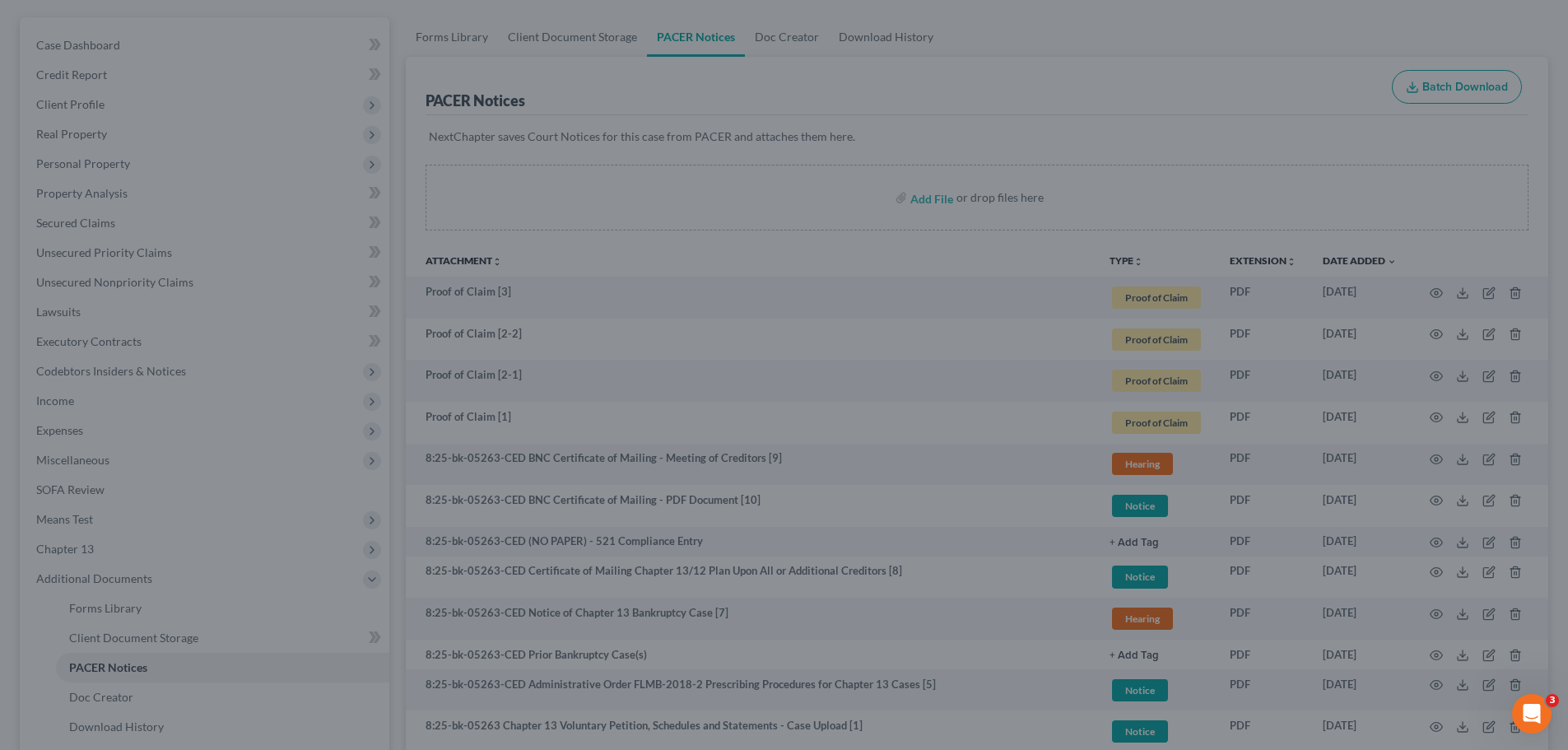
scroll to position [0, 0]
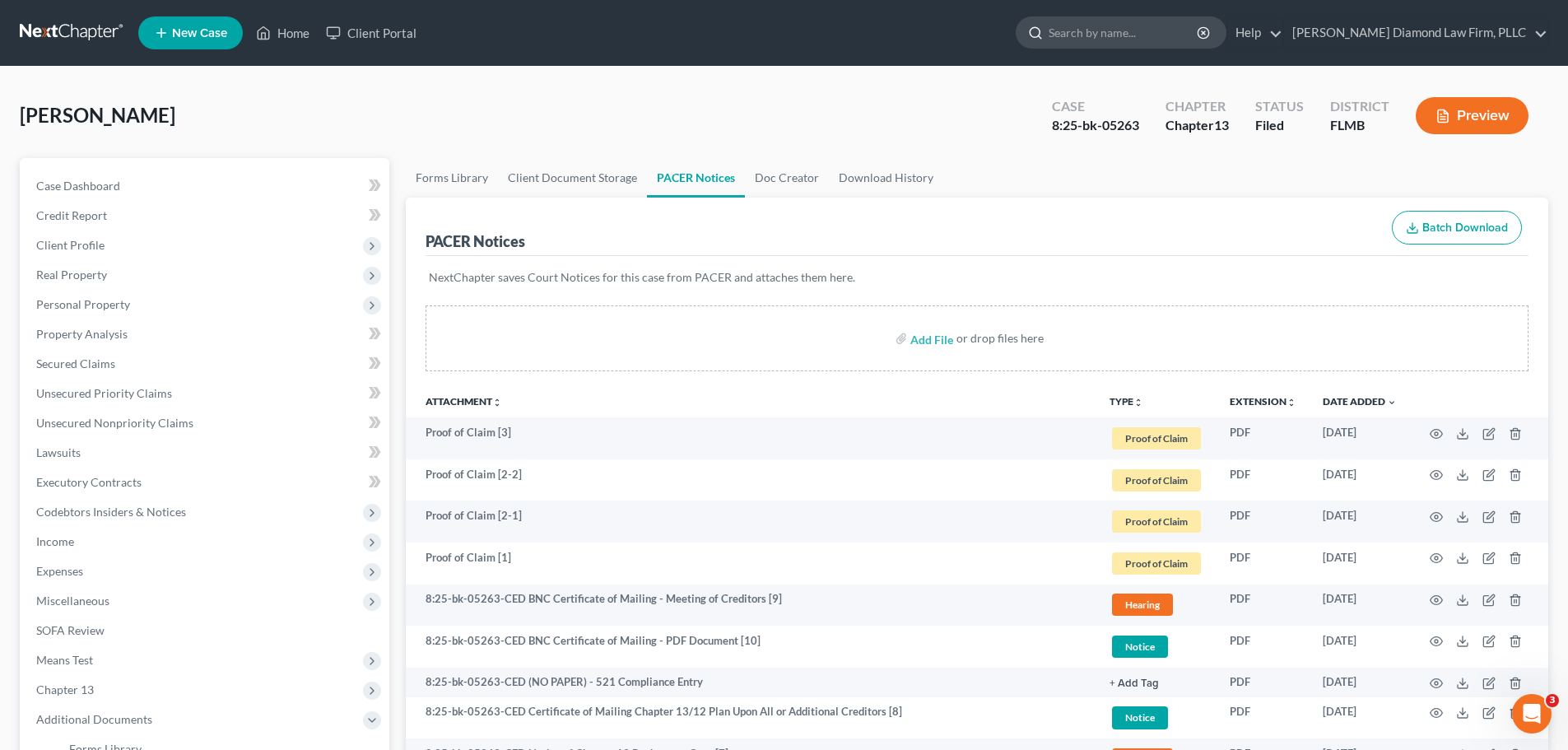
click at [1172, 36] on input "search" at bounding box center [1124, 32] width 151 height 30
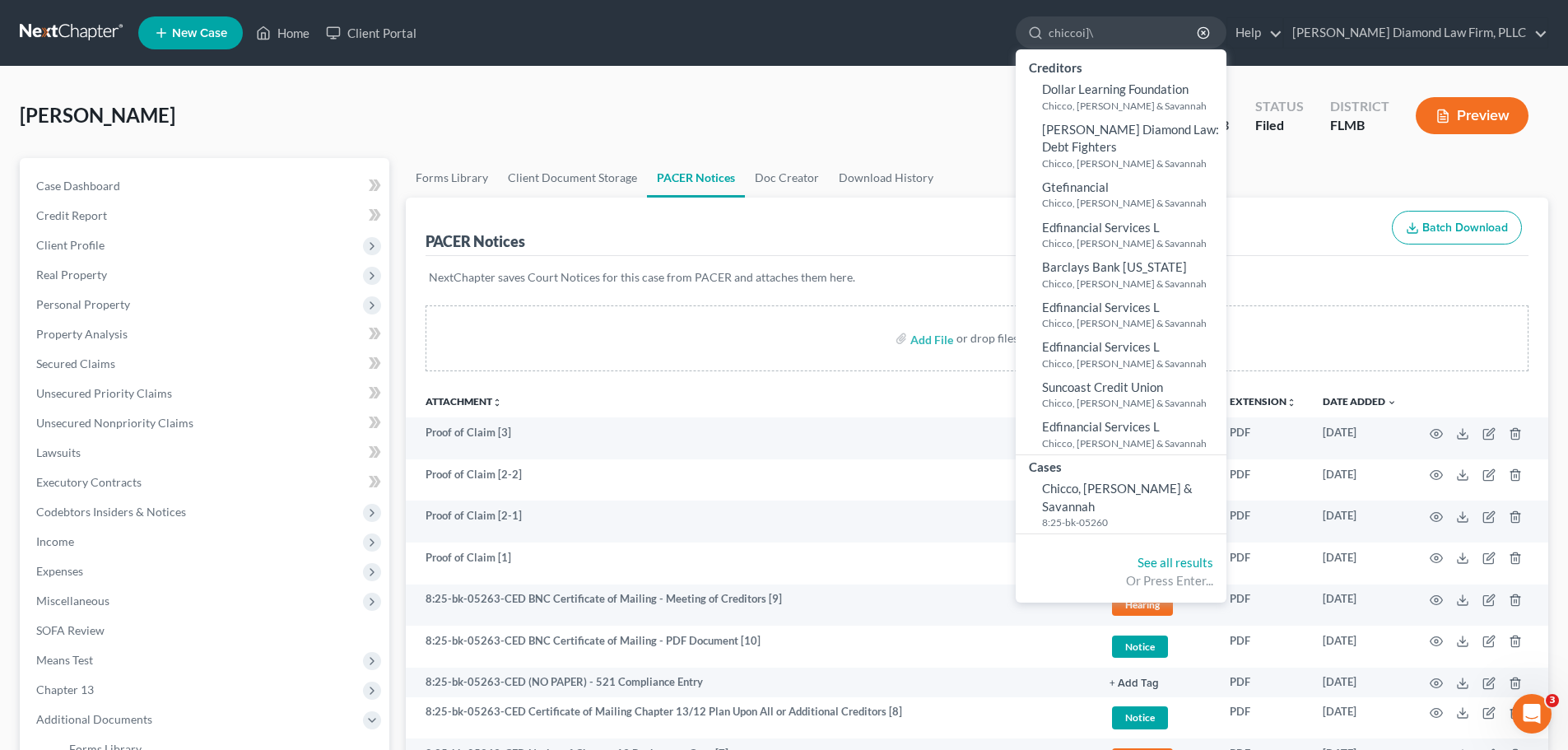
type input "chiccoi]\"
click at [1203, 474] on div "Cases" at bounding box center [1121, 466] width 211 height 21
click at [1193, 489] on span "Chicco, Aaron & Savannah" at bounding box center [1118, 496] width 151 height 32
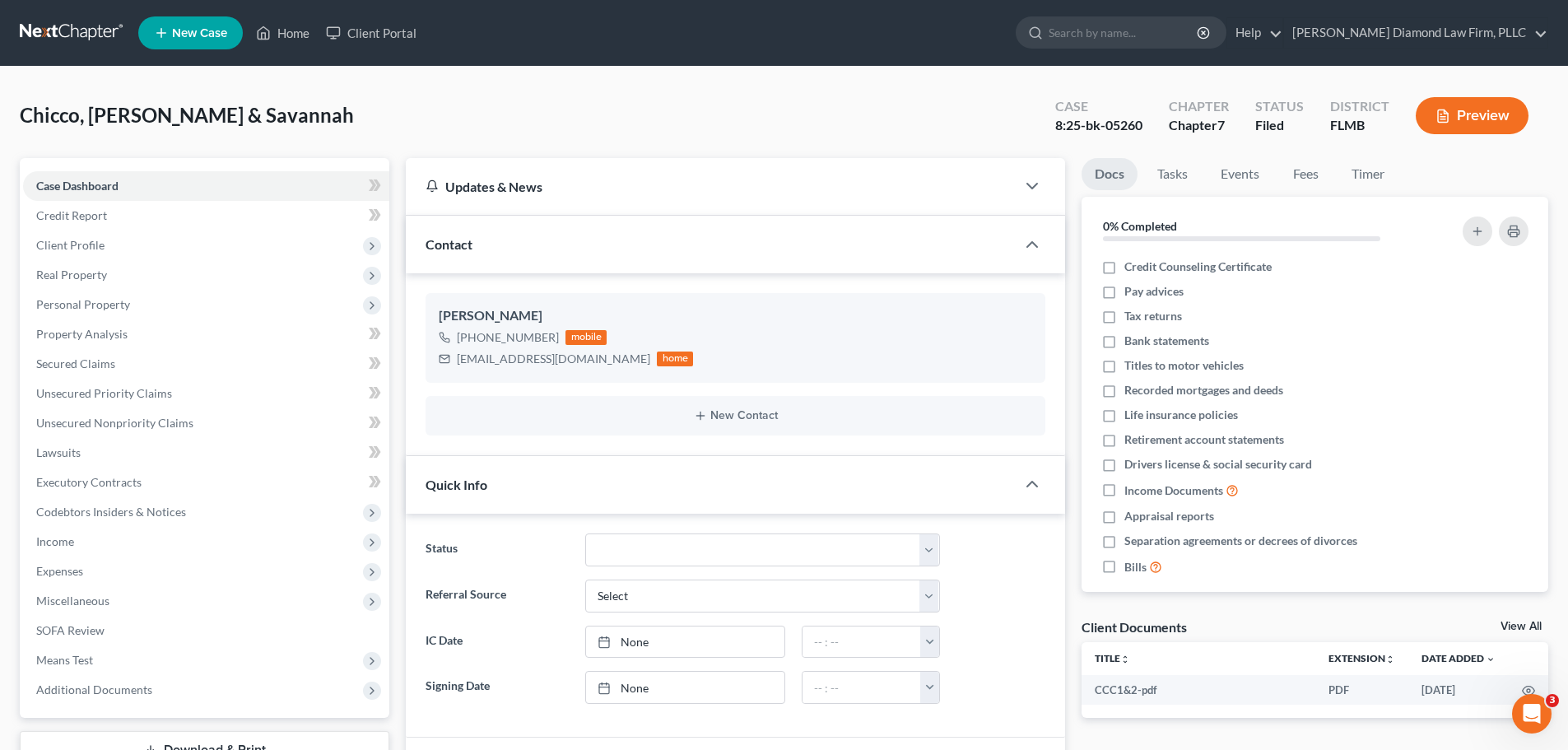
click at [1525, 622] on link "View All" at bounding box center [1521, 626] width 42 height 11
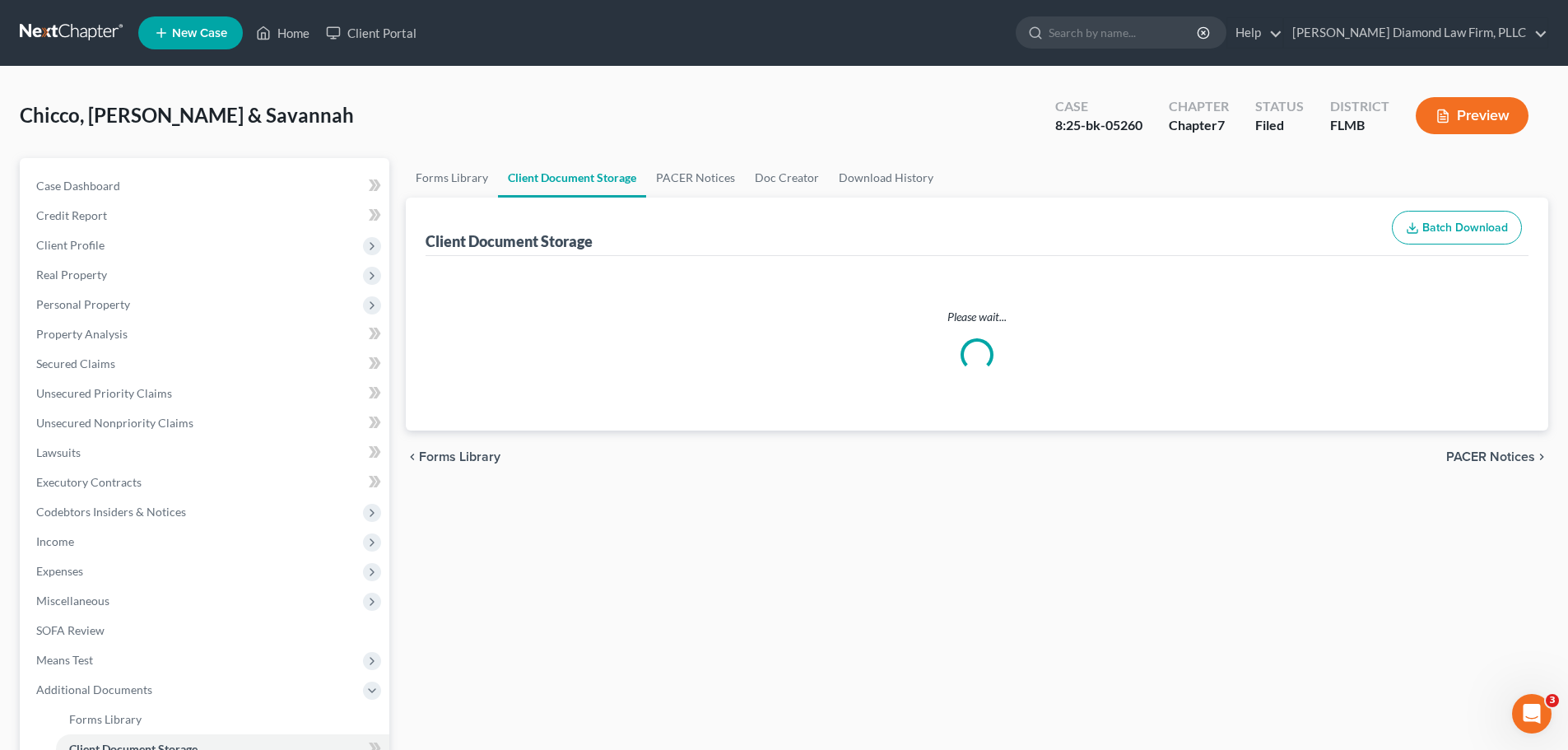
select select "9"
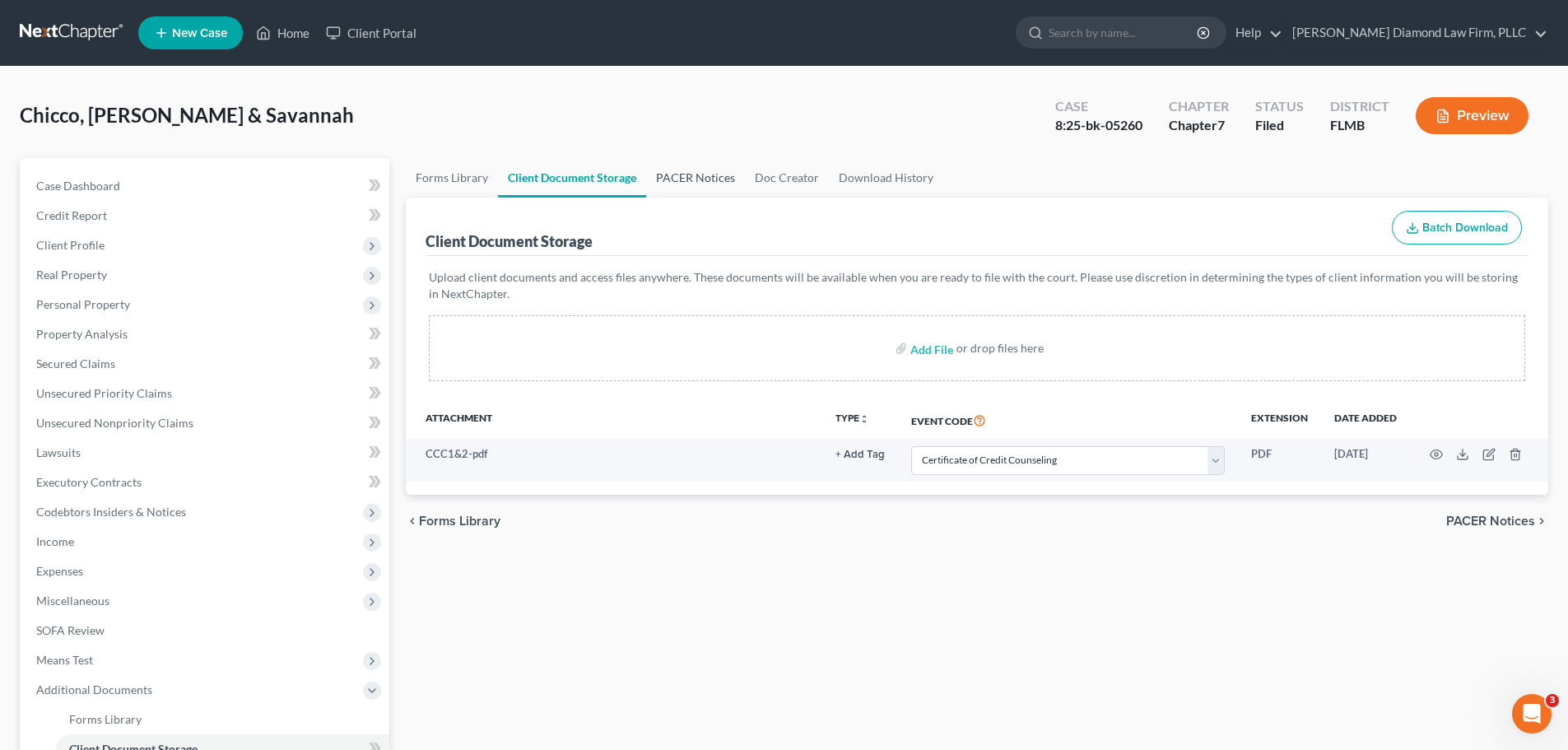
click at [686, 173] on link "PACER Notices" at bounding box center [696, 178] width 99 height 40
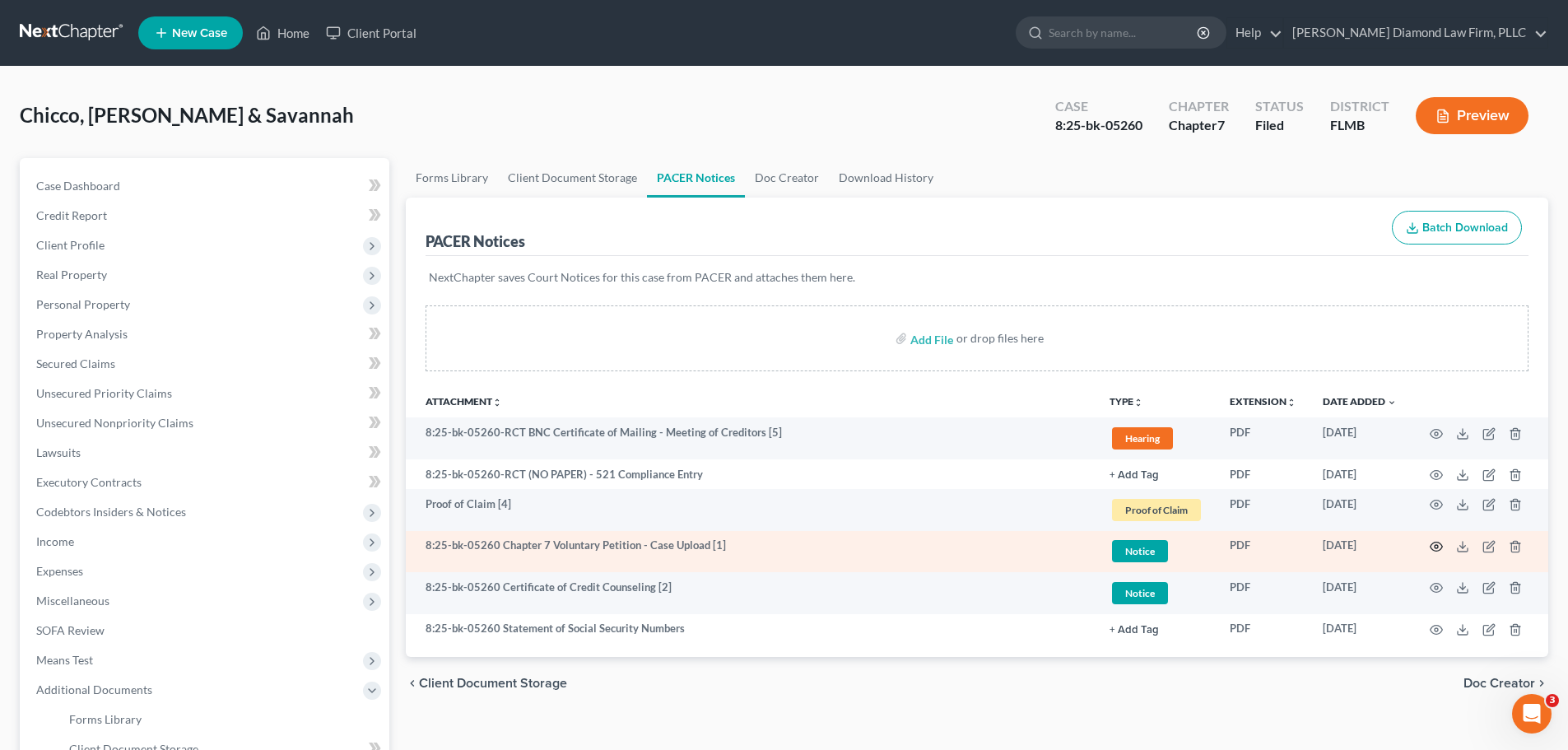
drag, startPoint x: 1435, startPoint y: 539, endPoint x: 1437, endPoint y: 548, distance: 9.2
click at [1437, 548] on icon "button" at bounding box center [1436, 546] width 13 height 13
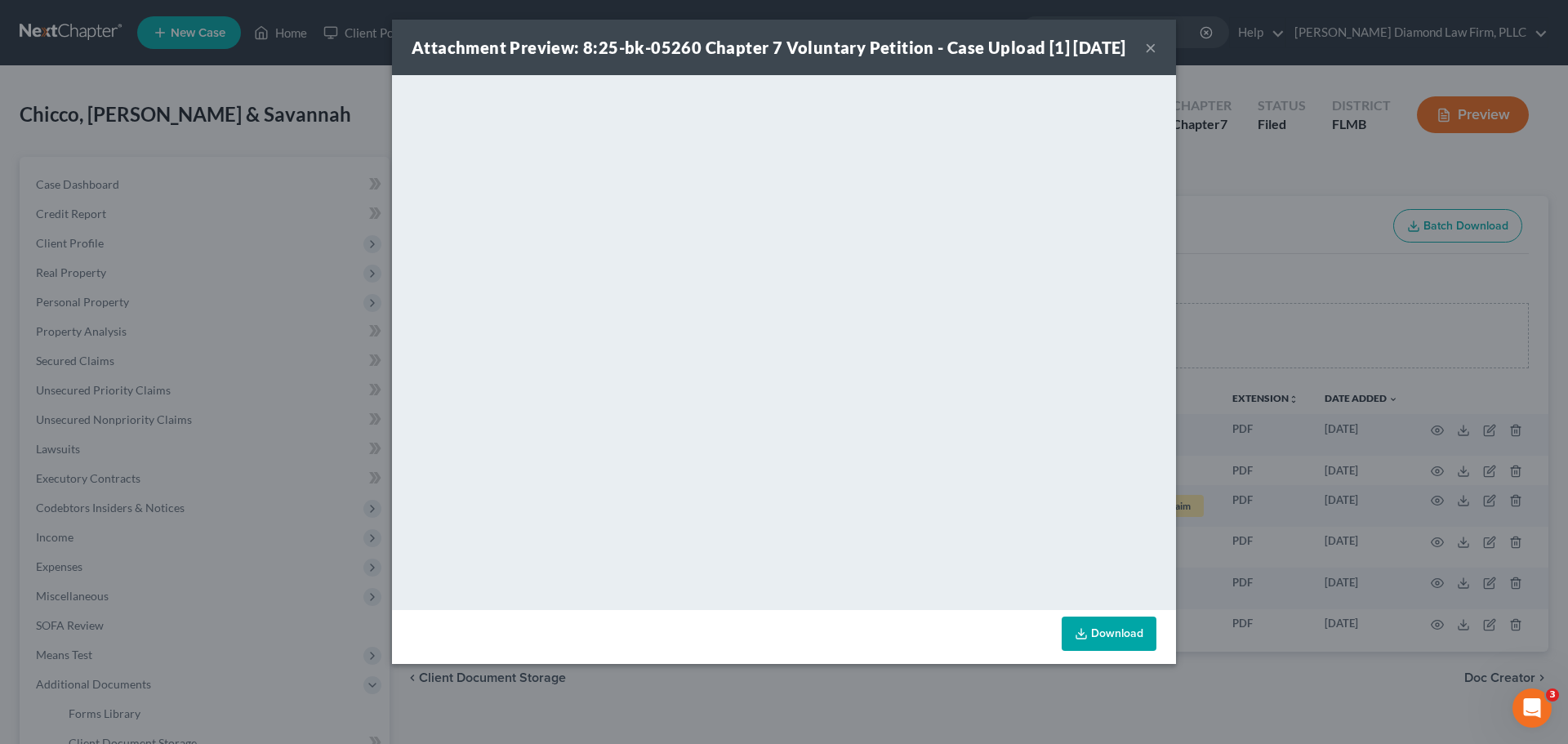
click at [1148, 52] on button "×" at bounding box center [1150, 47] width 11 height 20
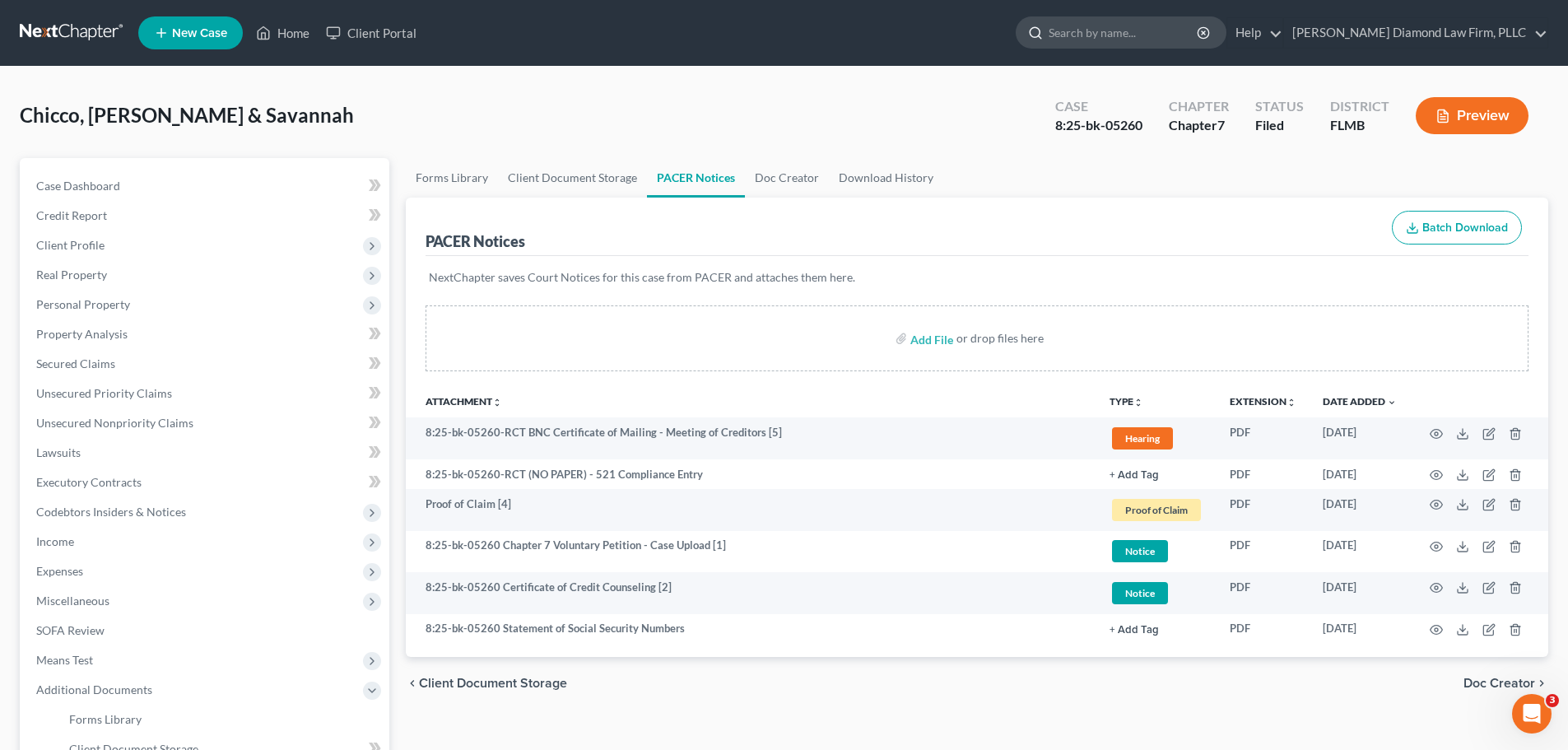
click at [1200, 27] on input "search" at bounding box center [1124, 32] width 151 height 30
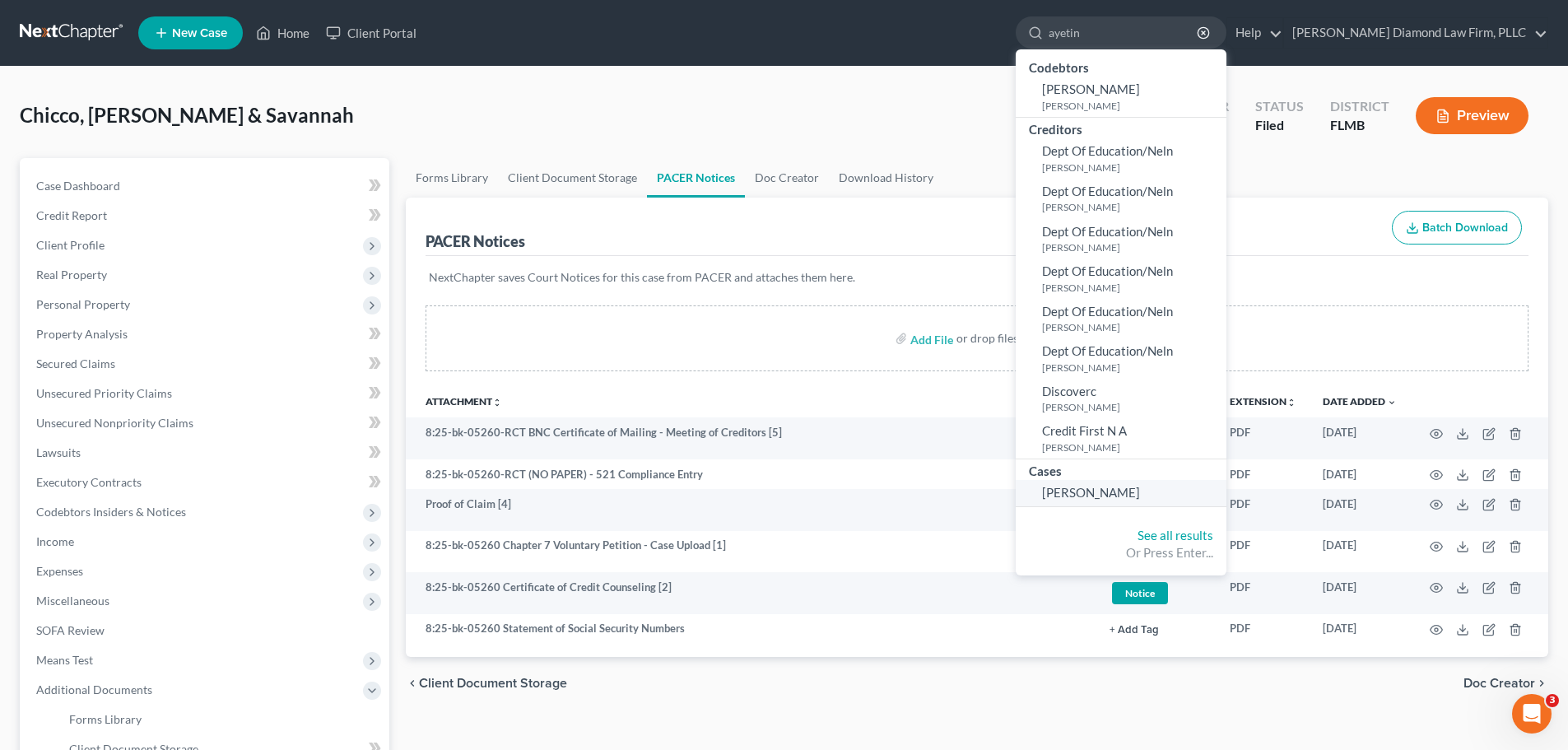
type input "ayetin"
click at [1140, 489] on span "Ayetin, Celeste" at bounding box center [1091, 492] width 98 height 15
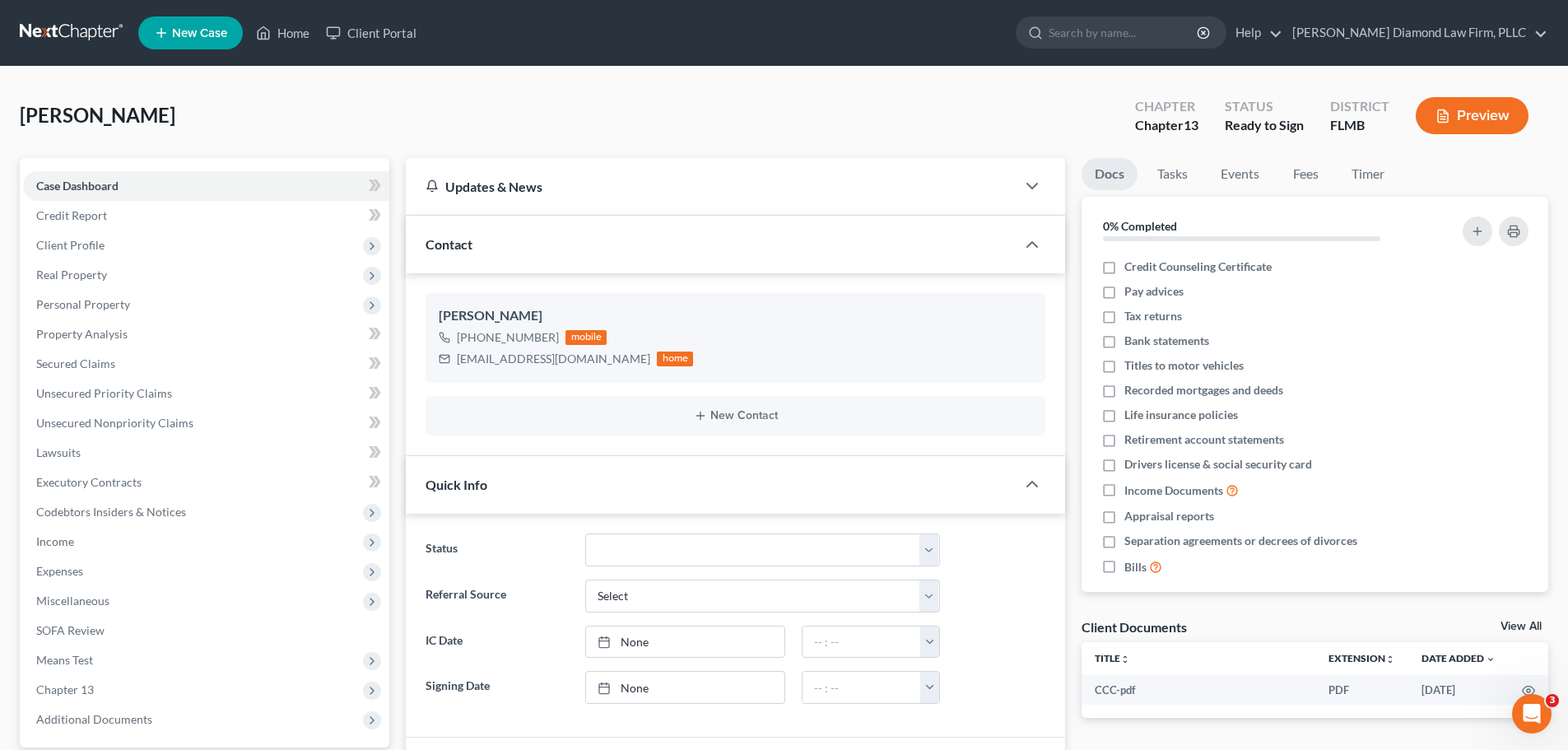
click at [1507, 628] on link "View All" at bounding box center [1521, 626] width 42 height 11
select select "9"
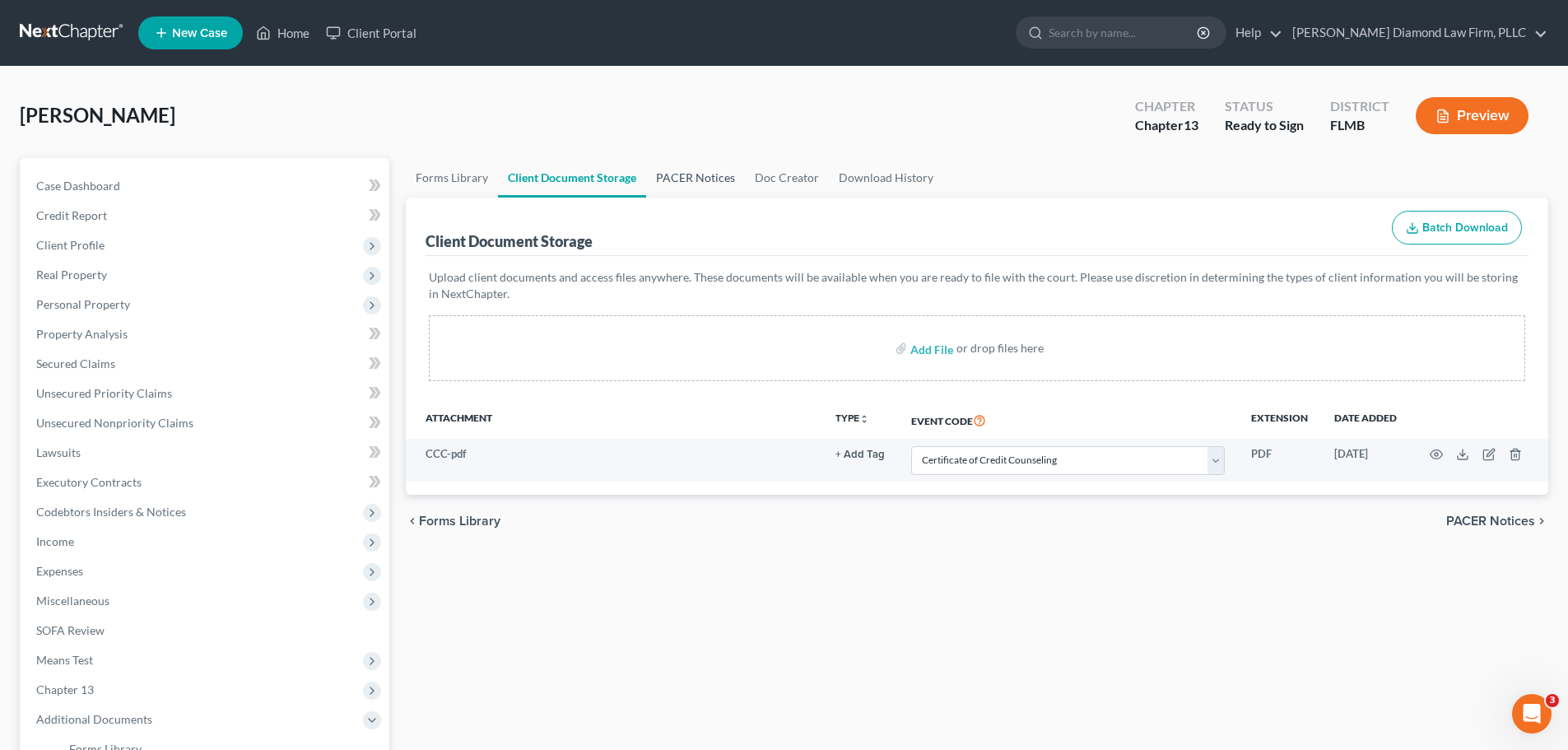
click at [685, 185] on link "PACER Notices" at bounding box center [696, 178] width 99 height 40
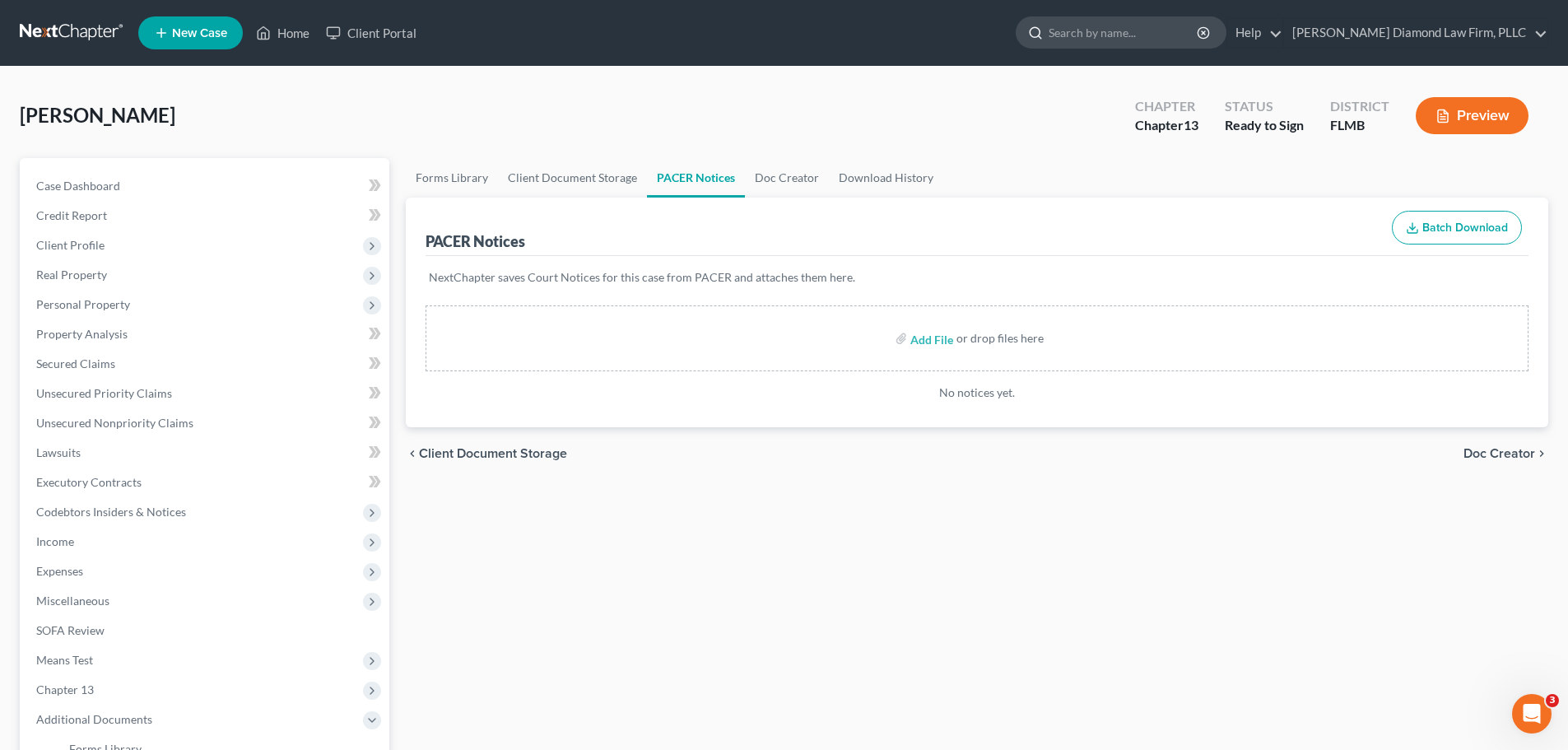
click at [1198, 25] on input "search" at bounding box center [1124, 32] width 151 height 30
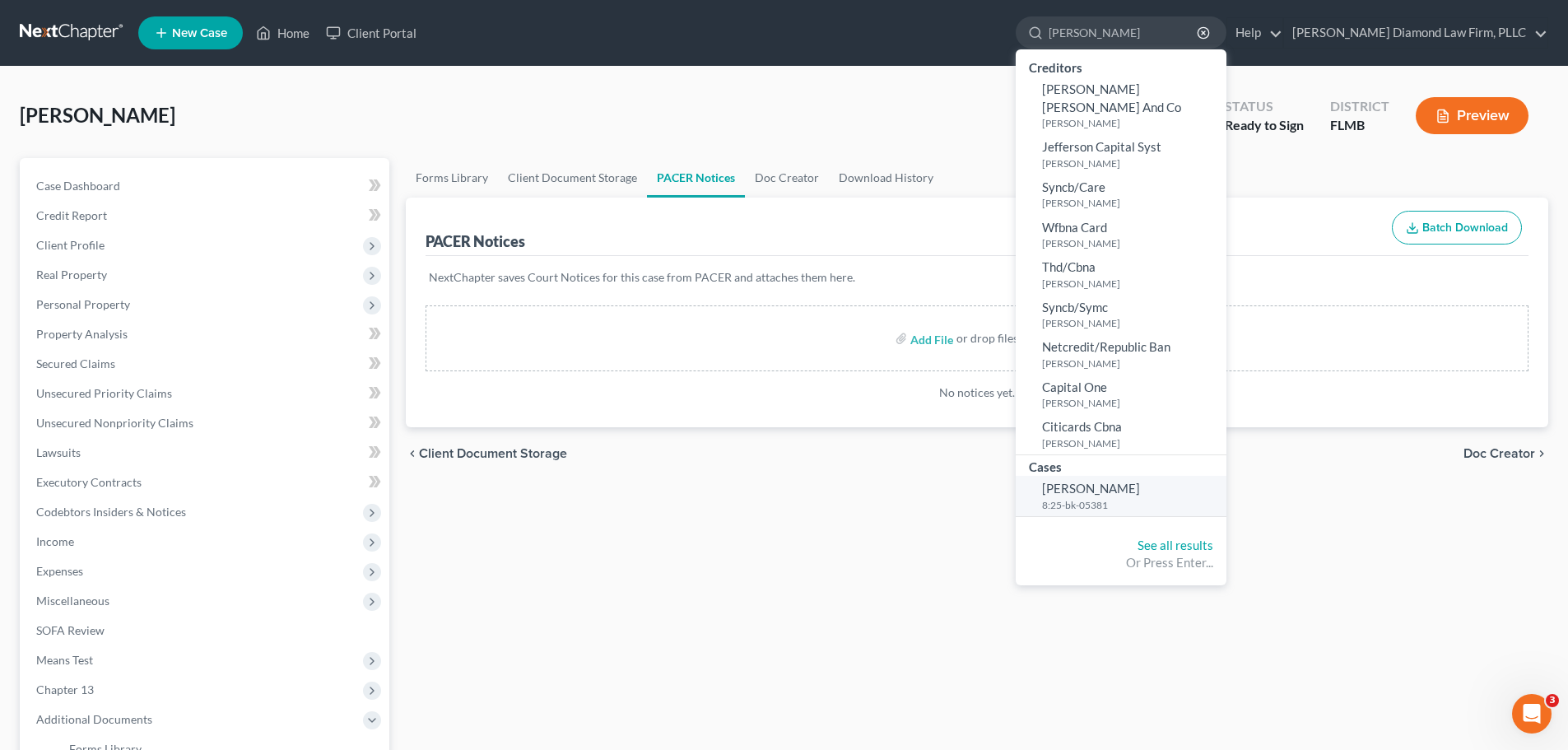
type input "golightly"
click at [1140, 481] on span "Golightly, Daryl" at bounding box center [1091, 488] width 98 height 15
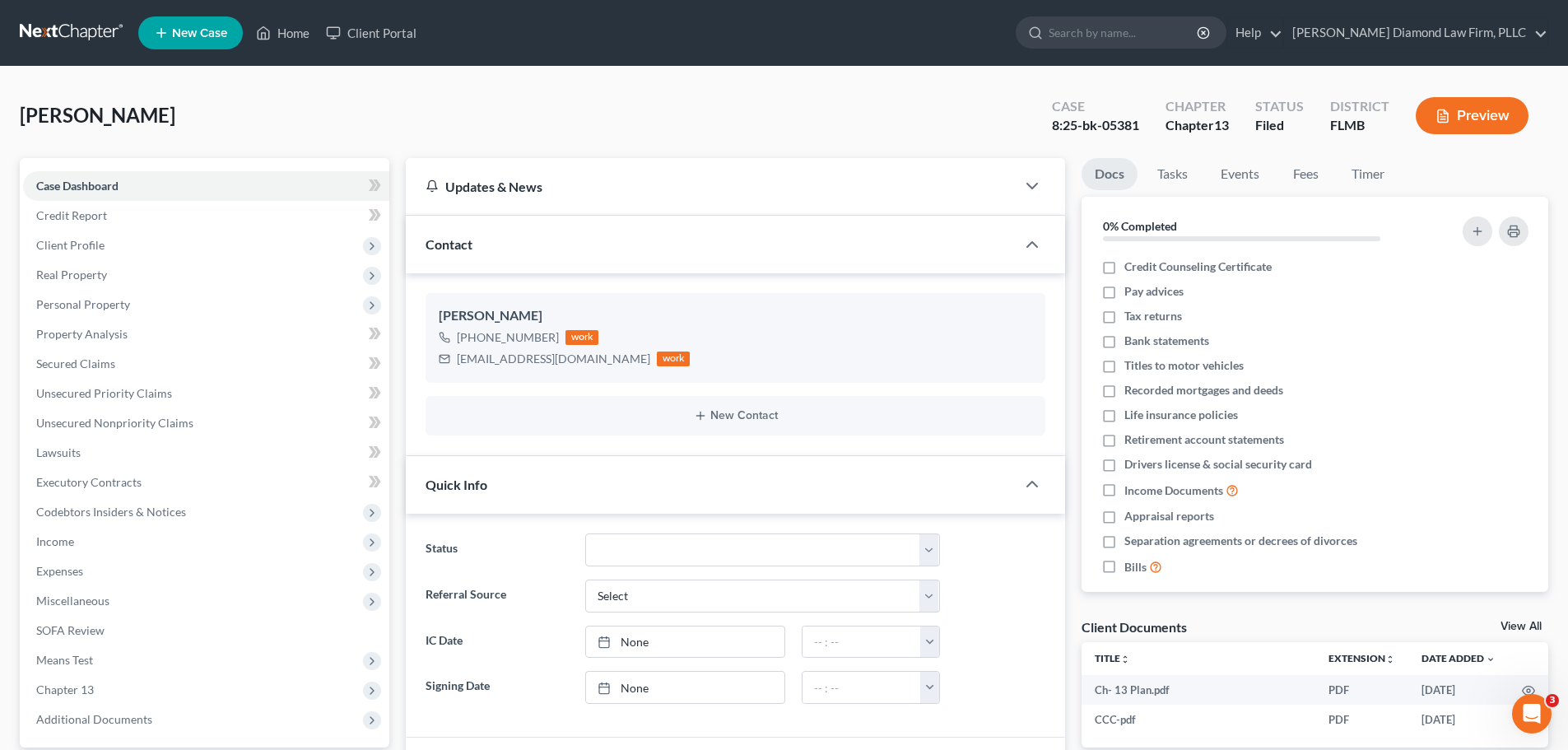
click at [1524, 631] on link "View All" at bounding box center [1521, 626] width 42 height 11
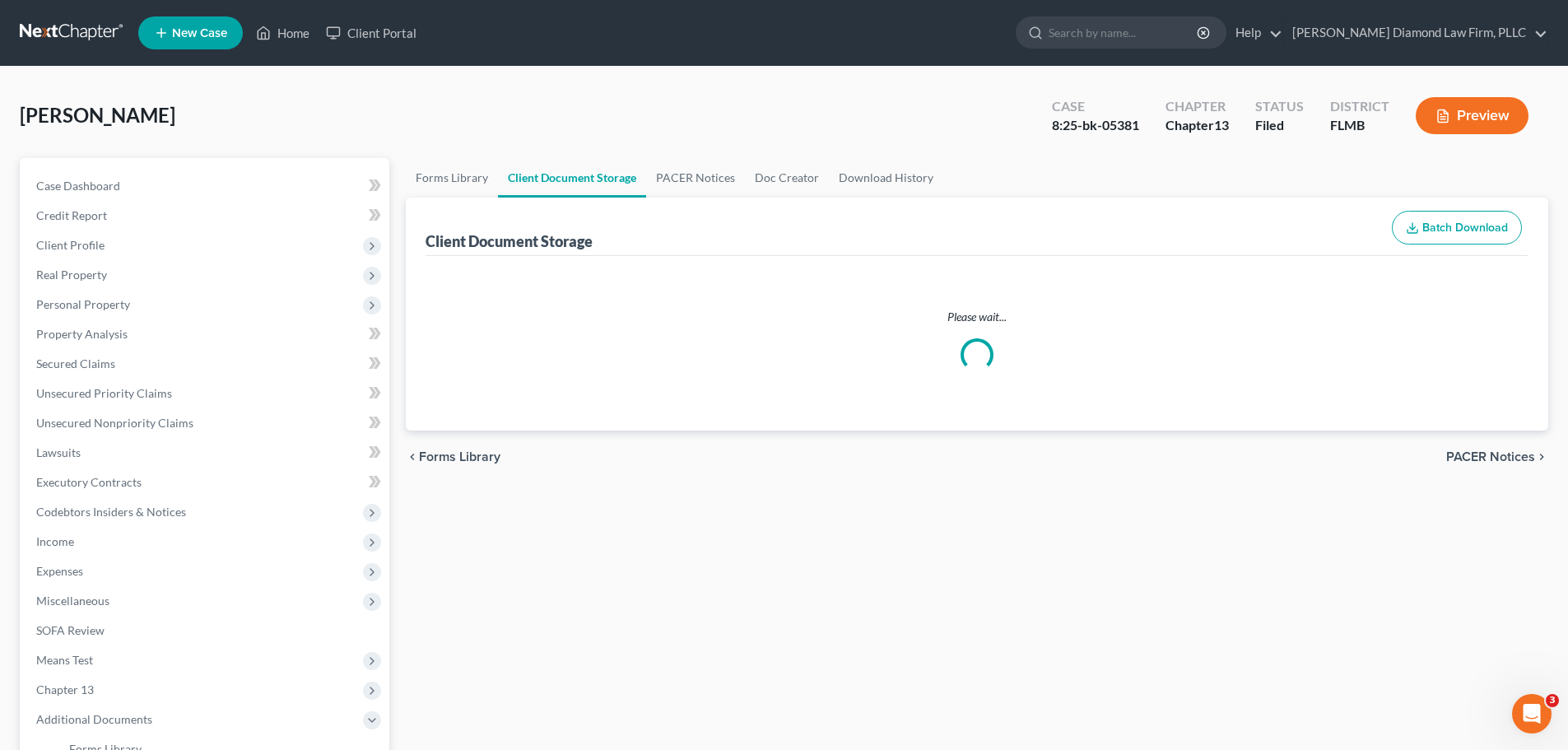
select select "9"
select select "12"
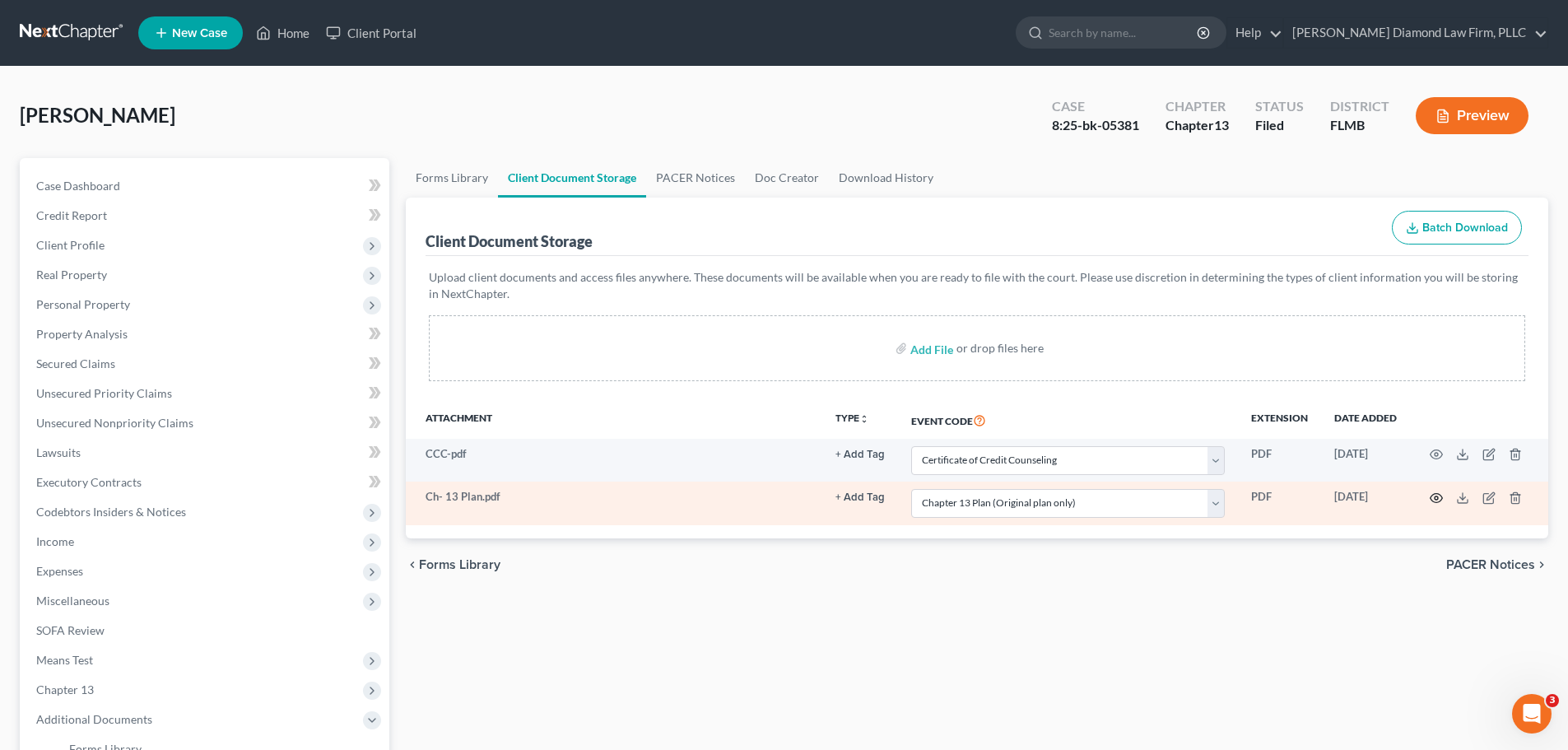
click at [1437, 499] on circle "button" at bounding box center [1436, 498] width 3 height 3
